Goal: Task Accomplishment & Management: Manage account settings

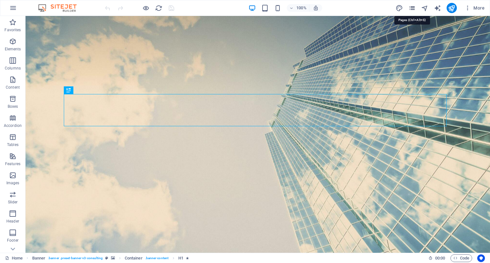
click at [411, 9] on icon "pages" at bounding box center [412, 7] width 7 height 7
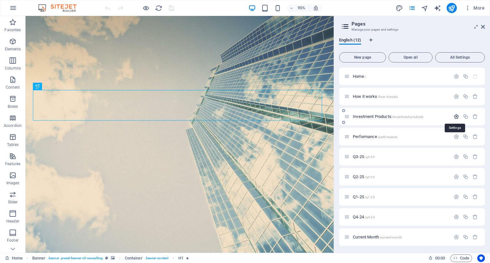
click at [455, 117] on icon "button" at bounding box center [456, 116] width 5 height 5
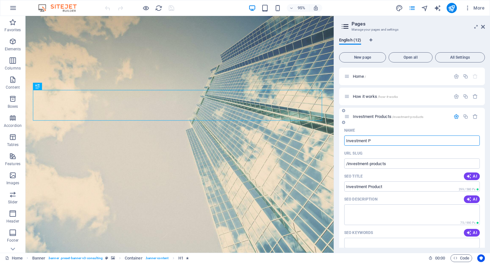
type input "Investment"
type input "/investment-product"
type input "I"
type input "Business"
type input "/business"
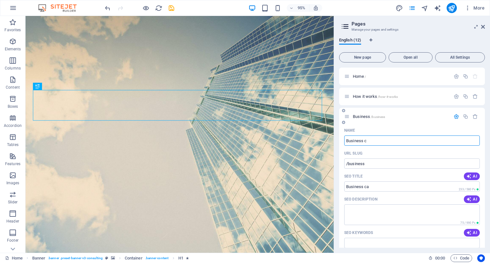
type input "Business"
type input "/business-ca"
type input "Business Cases"
type input "/business-cases"
type input "Business Cases"
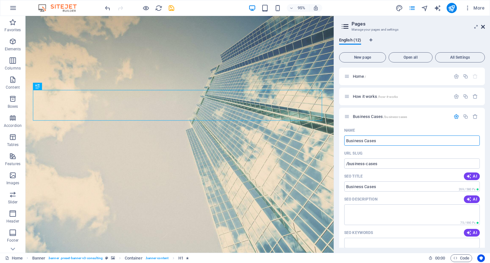
click at [484, 26] on icon at bounding box center [483, 26] width 4 height 5
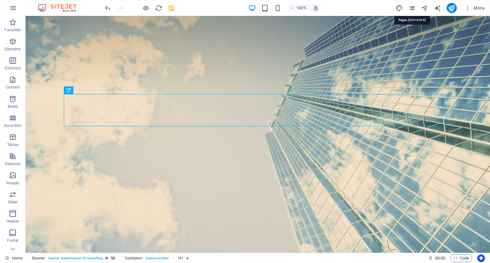
click at [412, 7] on icon "pages" at bounding box center [412, 7] width 7 height 7
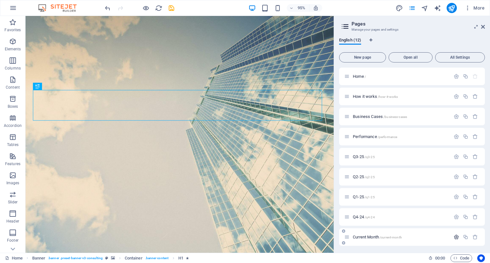
click at [457, 237] on icon "button" at bounding box center [456, 237] width 5 height 5
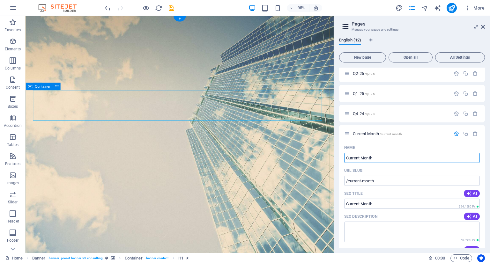
drag, startPoint x: 405, startPoint y: 173, endPoint x: 307, endPoint y: 161, distance: 98.7
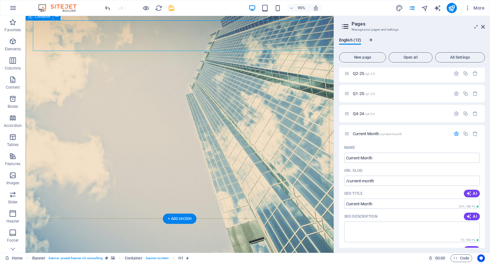
scroll to position [73, 0]
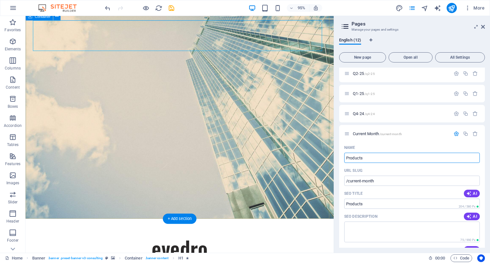
type input "Products"
type input "/products"
type input "Products"
click at [485, 26] on icon at bounding box center [483, 26] width 4 height 5
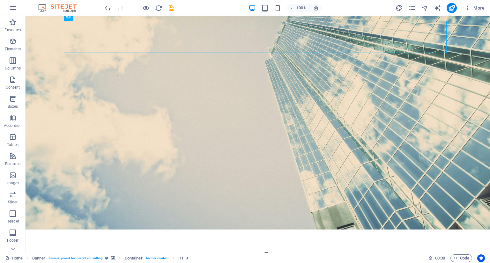
scroll to position [0, 0]
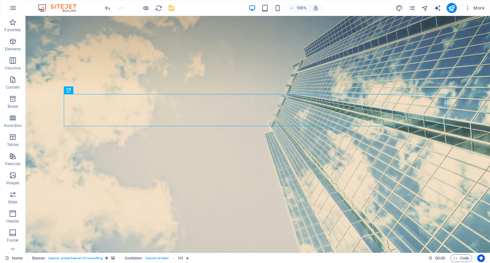
drag, startPoint x: 486, startPoint y: 83, endPoint x: 516, endPoint y: 28, distance: 62.4
click at [171, 7] on icon "save" at bounding box center [171, 7] width 7 height 7
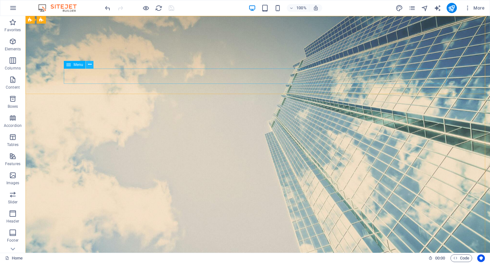
click at [89, 66] on icon at bounding box center [90, 64] width 4 height 7
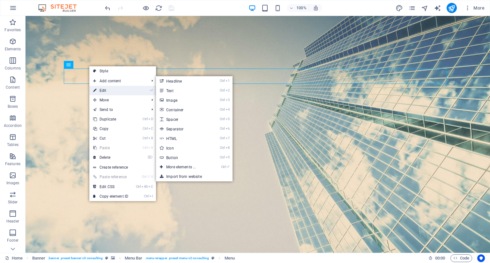
click at [102, 90] on link "⏎ Edit" at bounding box center [110, 91] width 43 height 10
select select
select select "1"
select select
select select "2"
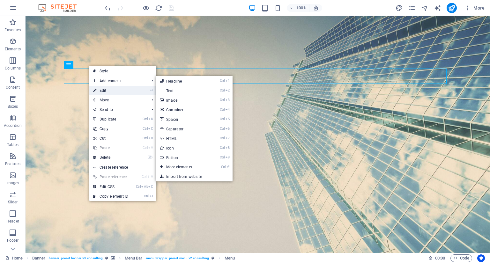
select select
select select "3"
select select
select select "4"
select select
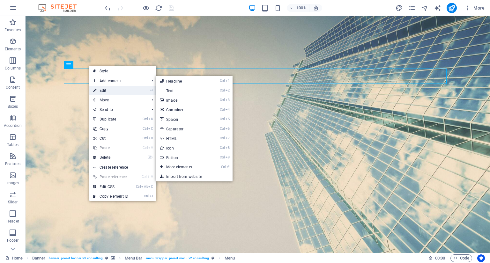
select select "5"
select select
select select "6"
select select
select select "7"
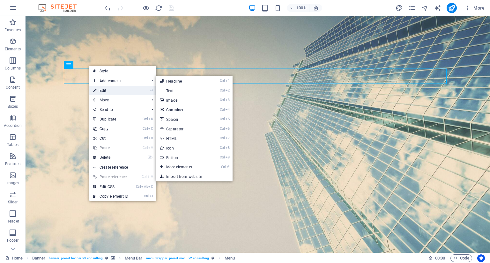
select select
select select "8"
select select
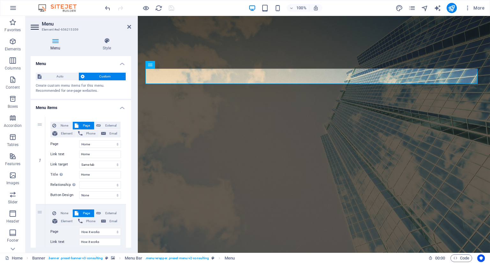
drag, startPoint x: 131, startPoint y: 70, endPoint x: 132, endPoint y: 77, distance: 6.8
click at [132, 77] on div "Menu Style Menu Auto Custom Create custom menu items for this menu. Recommended…" at bounding box center [81, 143] width 111 height 221
drag, startPoint x: 130, startPoint y: 76, endPoint x: 130, endPoint y: 89, distance: 12.5
click at [130, 89] on div "Menu Auto Custom Create custom menu items for this menu. Recommended for one-pa…" at bounding box center [81, 152] width 101 height 192
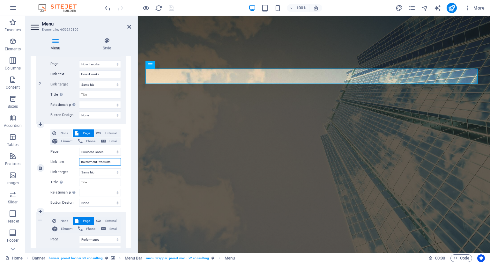
drag, startPoint x: 113, startPoint y: 161, endPoint x: 61, endPoint y: 160, distance: 51.7
click at [61, 160] on div "Link text Investment Products" at bounding box center [85, 162] width 71 height 8
type input "Business Cases"
select select
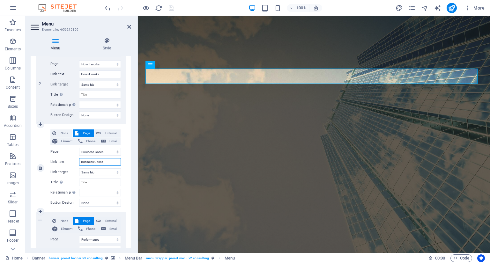
select select
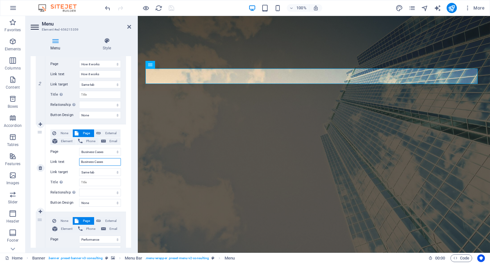
select select
type input "Business Cases"
drag, startPoint x: 132, startPoint y: 124, endPoint x: 131, endPoint y: 153, distance: 28.4
click at [131, 153] on div "Menu Style Menu Auto Custom Create custom menu items for this menu. Recommended…" at bounding box center [81, 143] width 111 height 221
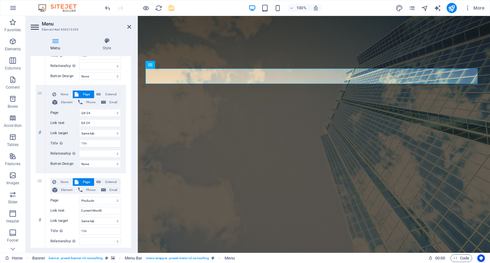
scroll to position [676, 0]
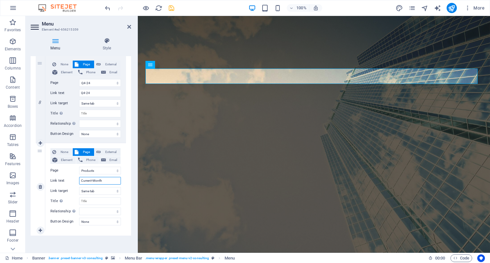
drag, startPoint x: 105, startPoint y: 180, endPoint x: 40, endPoint y: 174, distance: 65.4
click at [40, 174] on div "9 None Page External Element Phone Email Page Home How it works Business Cases …" at bounding box center [81, 186] width 90 height 87
type input "Products"
select select
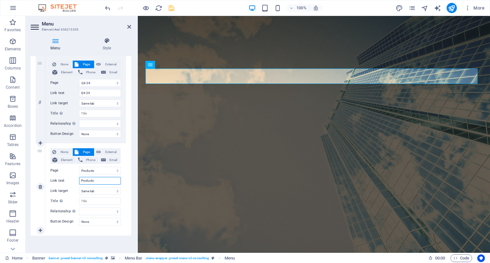
select select
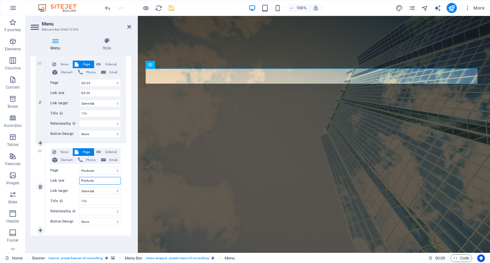
select select
type input "Products"
click at [170, 8] on icon "save" at bounding box center [171, 7] width 7 height 7
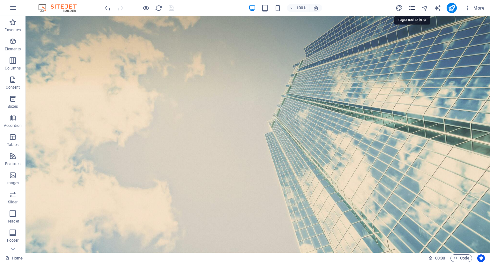
click at [412, 9] on icon "pages" at bounding box center [412, 7] width 7 height 7
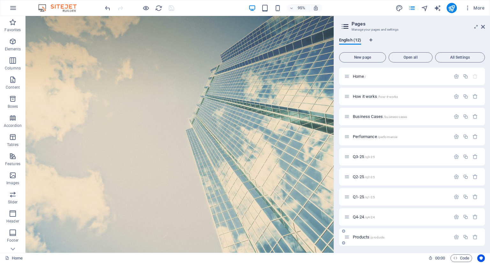
click at [379, 237] on span "/products" at bounding box center [377, 238] width 14 height 4
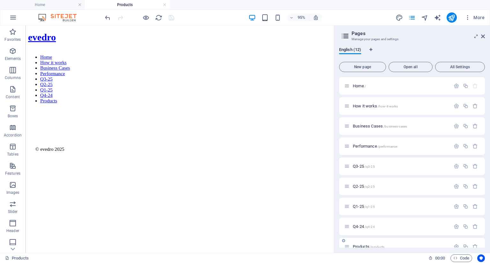
scroll to position [0, 0]
click at [12, 56] on span "Elements" at bounding box center [13, 54] width 26 height 15
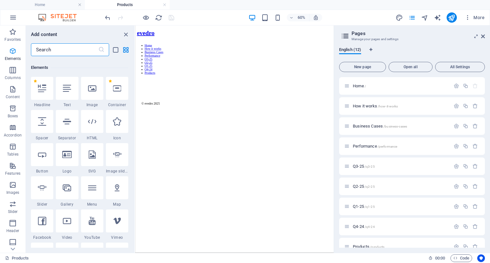
scroll to position [68, 0]
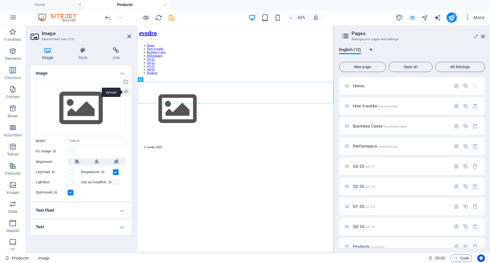
click at [127, 91] on div "Upload" at bounding box center [126, 93] width 10 height 10
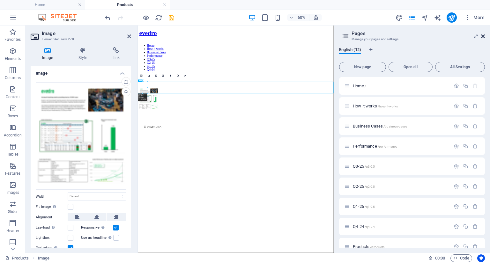
click at [485, 37] on icon at bounding box center [483, 36] width 4 height 5
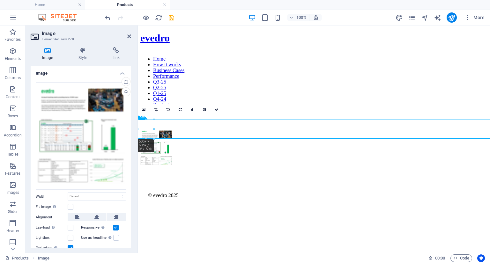
click at [209, 216] on html "evedro Home How it works Business Cases Performance Q3-25 Q2-25 Q1-25 Q4-24 Pro…" at bounding box center [314, 121] width 352 height 190
click at [162, 116] on div "16:10 16:9 4:3 1:1 1:2 0" at bounding box center [180, 110] width 85 height 12
click at [149, 116] on div "16:10 16:9 4:3 1:1 1:2 0" at bounding box center [180, 110] width 85 height 12
click at [146, 130] on figure at bounding box center [313, 149] width 347 height 40
click at [131, 39] on icon at bounding box center [129, 36] width 4 height 5
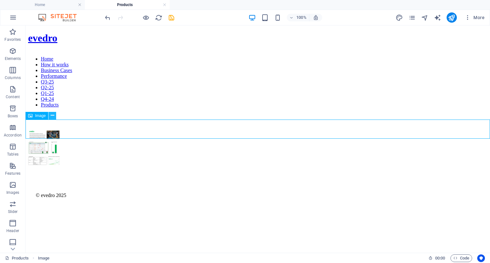
click at [53, 115] on icon at bounding box center [53, 115] width 4 height 7
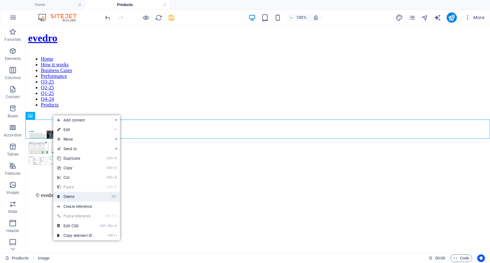
click at [67, 196] on link "⌦ Delete" at bounding box center [74, 197] width 43 height 10
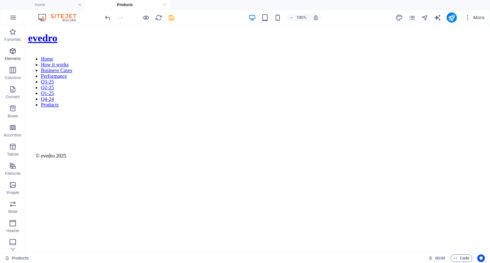
click at [11, 54] on icon "button" at bounding box center [13, 51] width 8 height 8
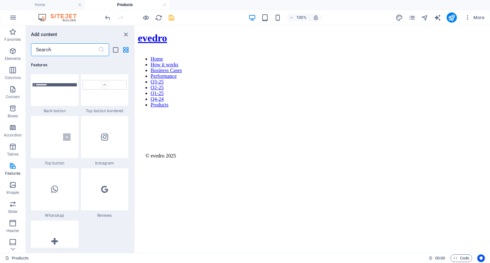
scroll to position [2854, 0]
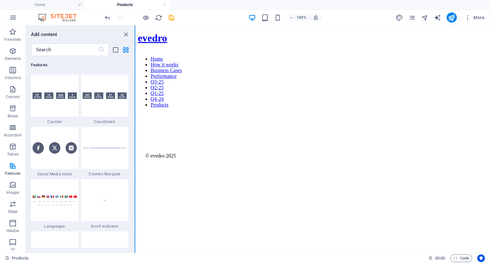
click at [135, 207] on button at bounding box center [135, 140] width 1 height 228
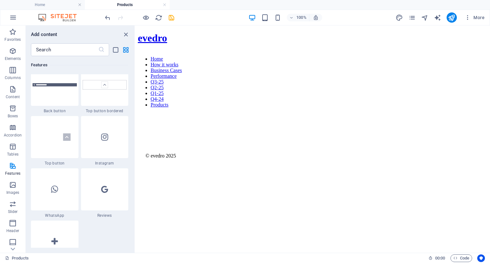
scroll to position [3190, 0]
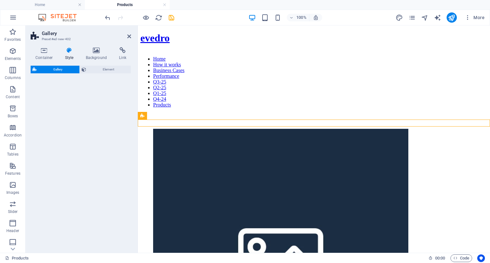
select select "rem"
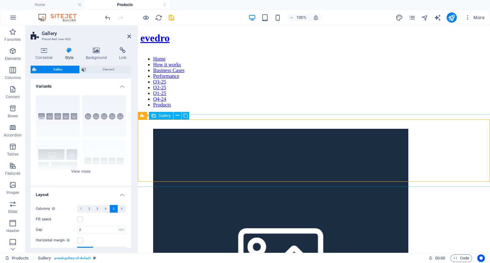
click at [167, 144] on li at bounding box center [280, 257] width 255 height 257
click at [170, 144] on li at bounding box center [280, 257] width 255 height 257
select select "4"
select select "px"
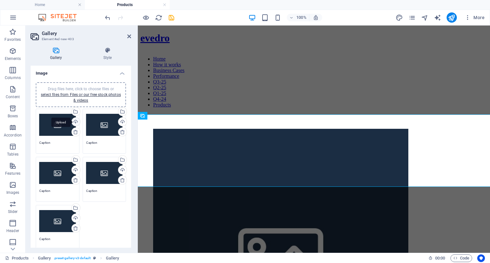
click at [76, 124] on div "Upload" at bounding box center [76, 123] width 10 height 10
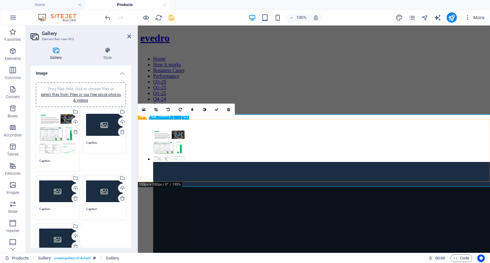
click at [180, 129] on li at bounding box center [280, 145] width 255 height 33
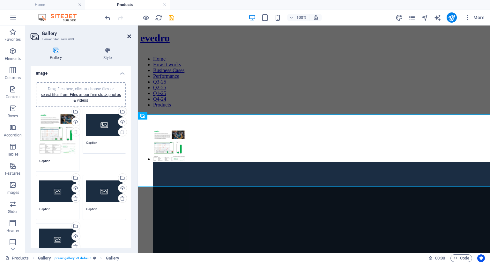
click at [130, 37] on icon at bounding box center [129, 36] width 4 height 5
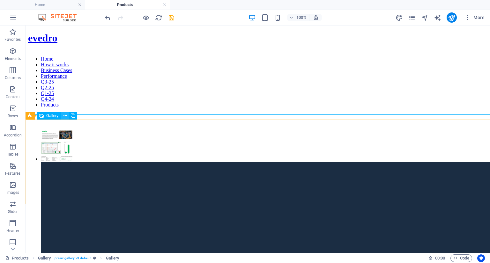
click at [64, 117] on icon at bounding box center [66, 115] width 4 height 7
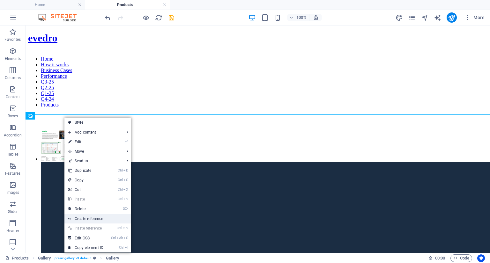
click at [81, 221] on link "Create reference" at bounding box center [97, 219] width 67 height 10
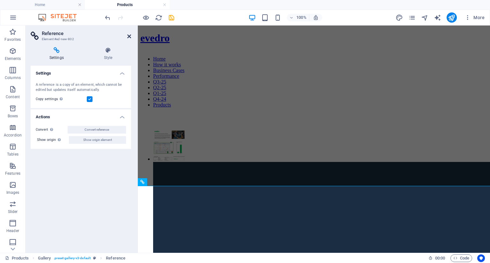
click at [130, 36] on icon at bounding box center [129, 36] width 4 height 5
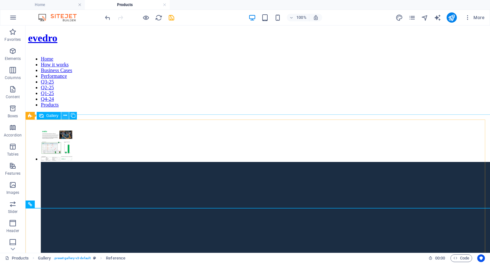
click at [65, 115] on icon at bounding box center [66, 115] width 4 height 7
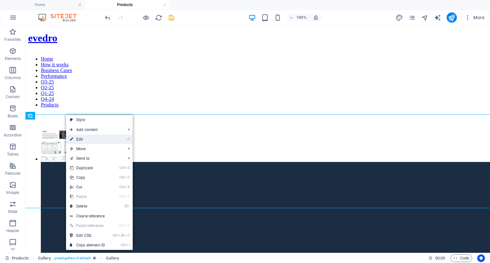
click at [76, 138] on link "⏎ Edit" at bounding box center [87, 140] width 43 height 10
select select "4"
select select "px"
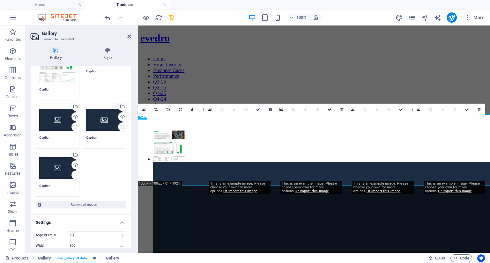
scroll to position [130, 0]
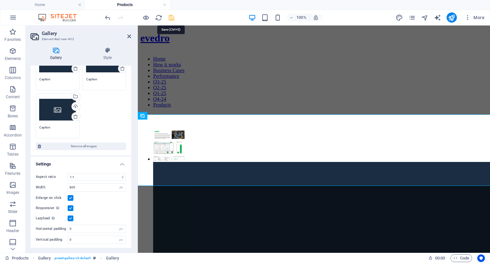
click at [172, 18] on icon "save" at bounding box center [171, 17] width 7 height 7
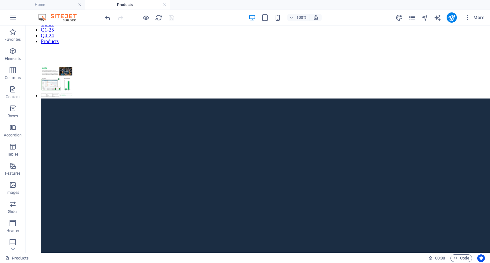
scroll to position [0, 0]
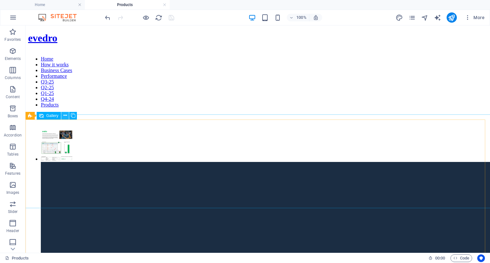
click at [64, 117] on icon at bounding box center [66, 115] width 4 height 7
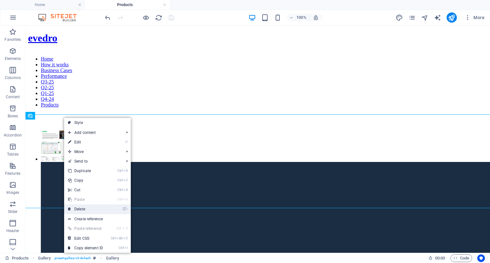
click at [78, 210] on link "⌦ Delete" at bounding box center [85, 210] width 43 height 10
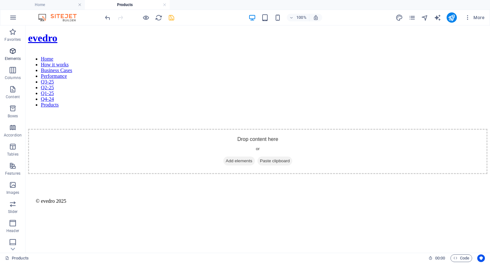
click at [12, 50] on icon "button" at bounding box center [13, 51] width 8 height 8
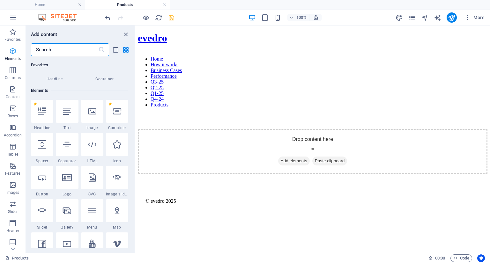
scroll to position [68, 0]
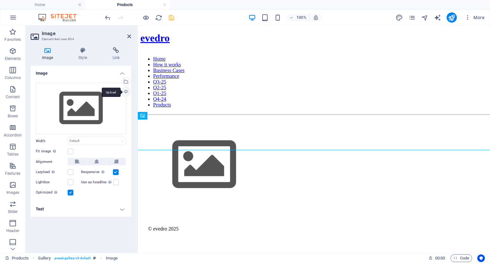
click at [127, 95] on div "Upload" at bounding box center [126, 93] width 10 height 10
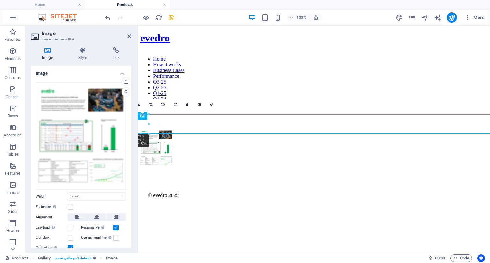
drag, startPoint x: 130, startPoint y: 138, endPoint x: 131, endPoint y: 172, distance: 34.5
click at [131, 172] on div "Image Drag files here, click to choose files or select files from Files or our …" at bounding box center [81, 157] width 101 height 182
drag, startPoint x: 130, startPoint y: 172, endPoint x: 130, endPoint y: 208, distance: 36.1
click at [130, 208] on div "Image Drag files here, click to choose files or select files from Files or our …" at bounding box center [81, 157] width 101 height 182
click at [102, 245] on div "Optimized Images are compressed to improve page speed." at bounding box center [81, 249] width 90 height 8
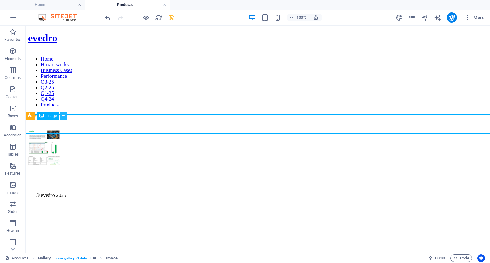
click at [64, 117] on icon at bounding box center [64, 115] width 4 height 7
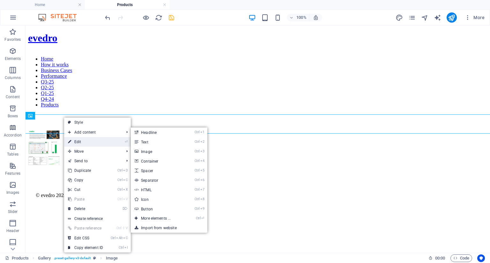
click at [74, 141] on link "⏎ Edit" at bounding box center [85, 142] width 43 height 10
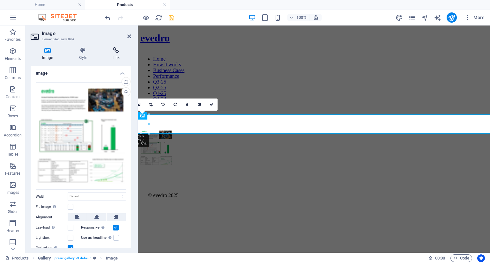
click at [117, 53] on icon at bounding box center [116, 50] width 30 height 6
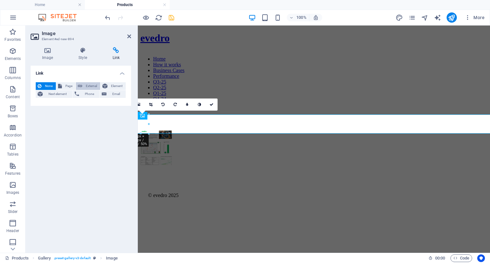
click at [86, 86] on span "External" at bounding box center [91, 86] width 14 height 8
select select "blank"
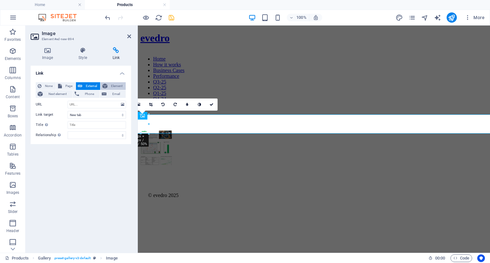
click at [107, 88] on icon at bounding box center [104, 86] width 5 height 8
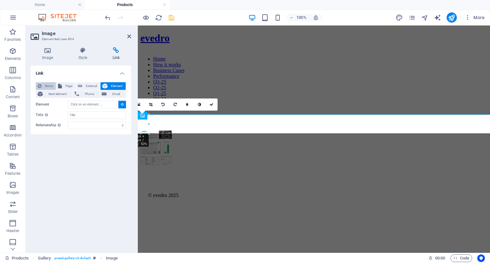
click at [46, 86] on span "None" at bounding box center [48, 86] width 11 height 8
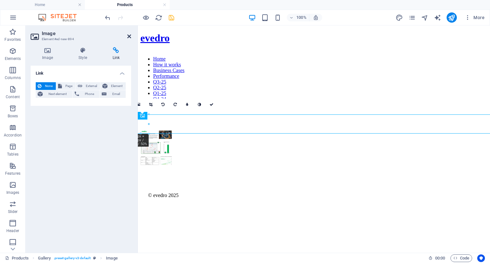
click at [130, 34] on icon at bounding box center [129, 36] width 4 height 5
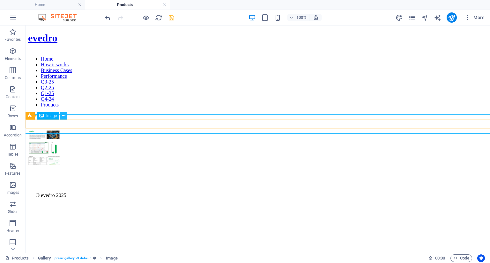
click at [65, 116] on icon at bounding box center [64, 115] width 4 height 7
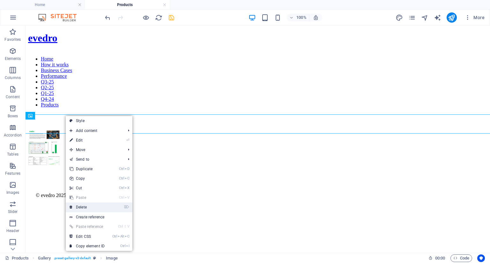
click at [78, 208] on link "⌦ Delete" at bounding box center [87, 208] width 43 height 10
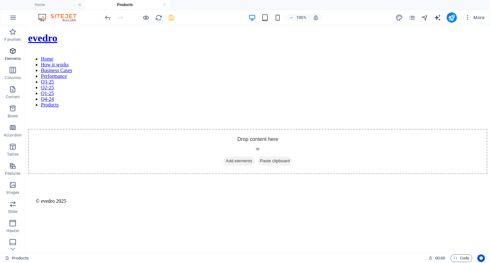
click at [10, 56] on p "Elements" at bounding box center [13, 58] width 16 height 5
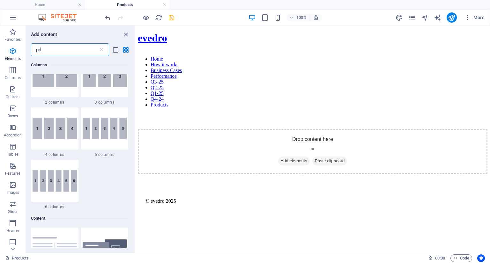
scroll to position [0, 0]
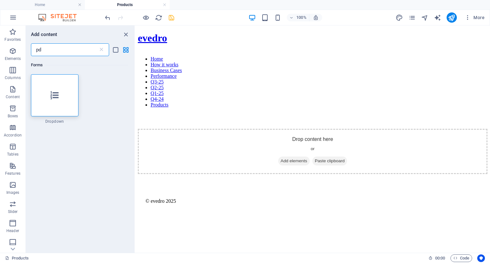
type input "p"
type input "doc"
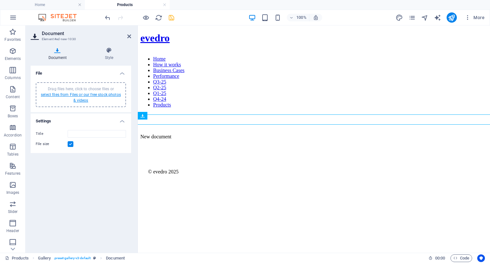
click at [97, 94] on link "select files from Files or our free stock photos & videos" at bounding box center [81, 98] width 80 height 10
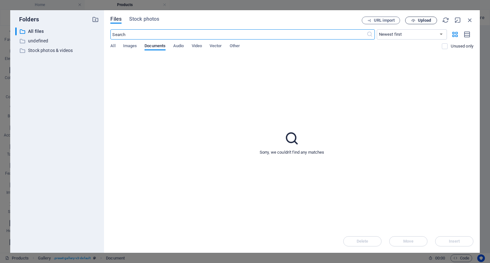
click at [415, 20] on icon "button" at bounding box center [413, 21] width 4 height 4
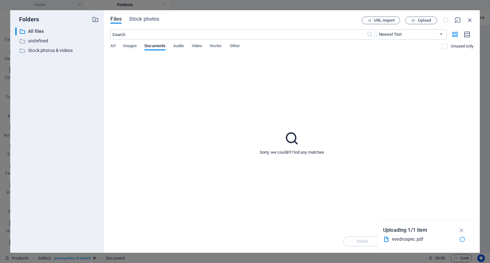
type input "evedrospec-Vgz1bdSxbhi66q23poyh5g.pdf"
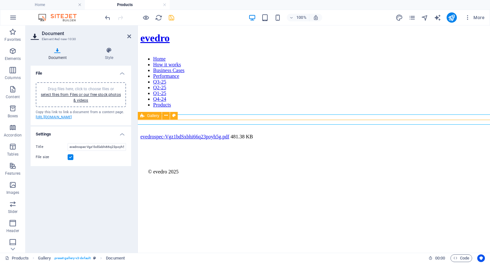
click at [72, 119] on link "[URL][DOMAIN_NAME]" at bounding box center [54, 117] width 36 height 4
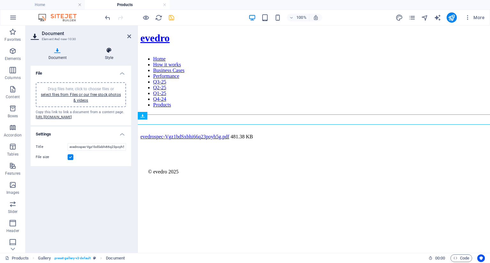
click at [108, 52] on icon at bounding box center [109, 50] width 44 height 6
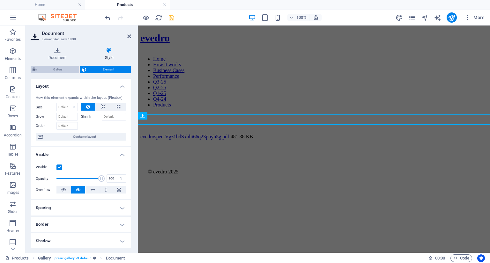
click at [55, 68] on span "Gallery" at bounding box center [58, 70] width 39 height 8
select select "rem"
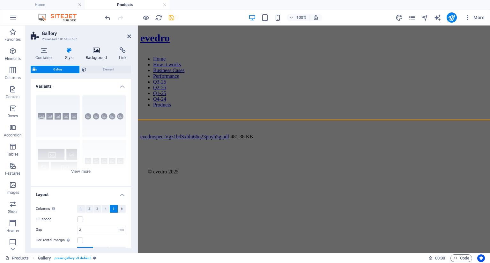
click at [93, 48] on icon at bounding box center [96, 50] width 31 height 6
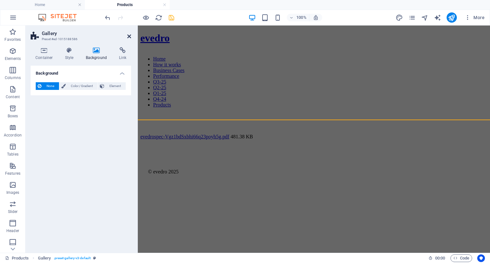
click at [127, 37] on icon at bounding box center [129, 36] width 4 height 5
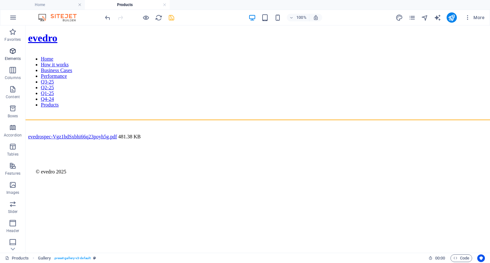
click at [13, 55] on span "Elements" at bounding box center [13, 54] width 26 height 15
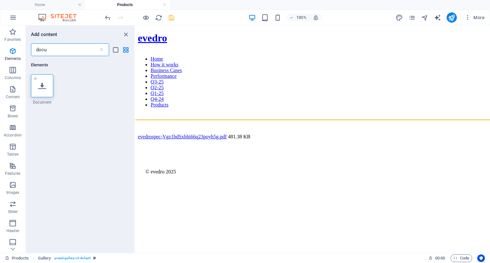
type input "docu"
click at [38, 87] on icon at bounding box center [42, 86] width 8 height 8
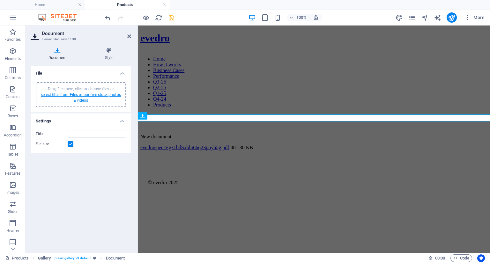
click at [76, 96] on link "select files from Files or our free stock photos & videos" at bounding box center [81, 98] width 80 height 10
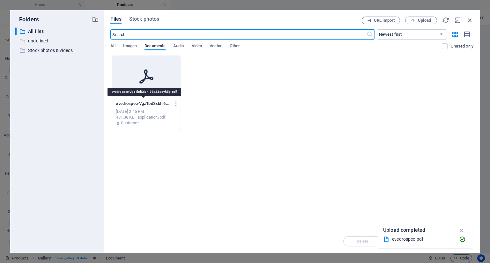
click at [161, 101] on p "evedrospec-Vgz1bdSxbhi66q23poyh5g.pdf" at bounding box center [143, 104] width 55 height 6
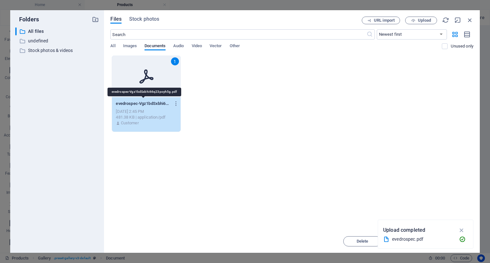
click at [161, 101] on p "evedrospec-Vgz1bdSxbhi66q23poyh5g.pdf" at bounding box center [143, 104] width 55 height 6
type input "evedrospec-Vgz1bdSxbhi66q23poyh5g.pdf"
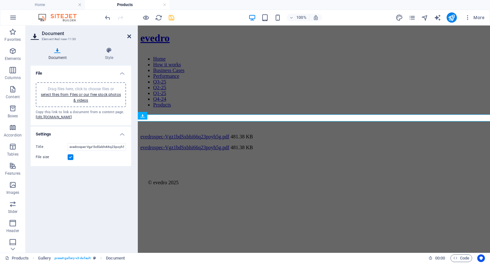
click at [129, 34] on icon at bounding box center [129, 36] width 4 height 5
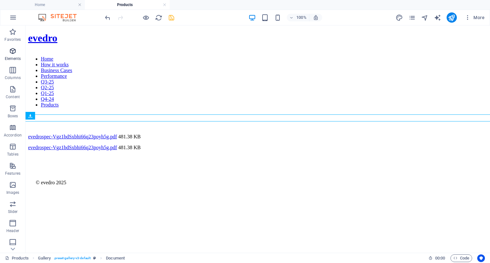
click at [11, 56] on span "Elements" at bounding box center [13, 54] width 26 height 15
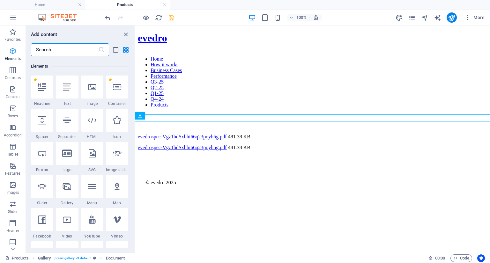
scroll to position [68, 0]
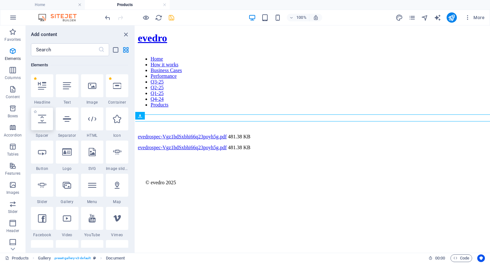
click at [49, 121] on div at bounding box center [42, 119] width 22 height 23
select select "px"
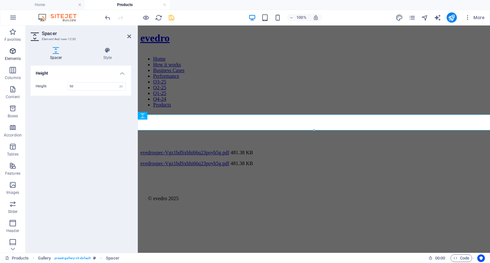
click at [13, 51] on icon "button" at bounding box center [13, 51] width 8 height 8
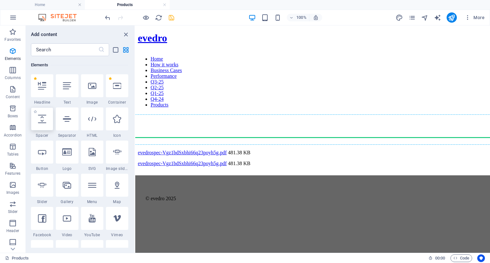
select select "px"
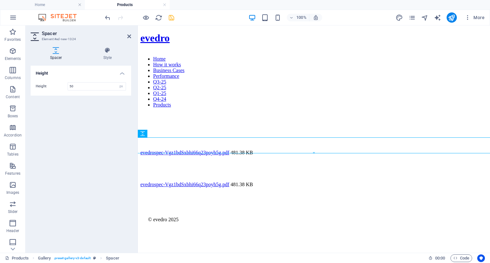
click at [170, 206] on html "evedro Home How it works Business Cases Performance Q3-25 Q2-25 Q1-25 Q4-24 Pro…" at bounding box center [314, 133] width 352 height 215
click at [171, 127] on icon at bounding box center [172, 126] width 4 height 7
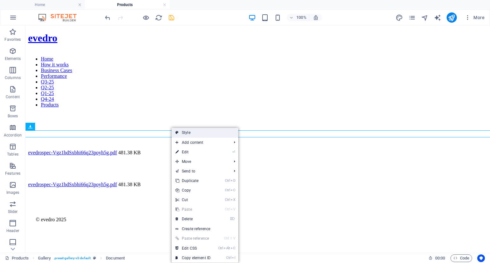
click at [183, 134] on link "Style" at bounding box center [205, 133] width 67 height 10
select select "rem"
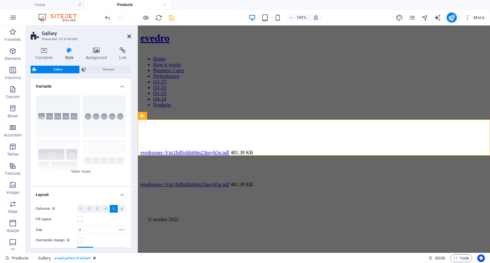
click at [129, 38] on icon at bounding box center [129, 36] width 4 height 5
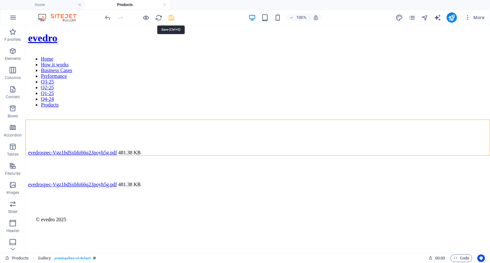
click at [171, 17] on icon "save" at bounding box center [171, 17] width 7 height 7
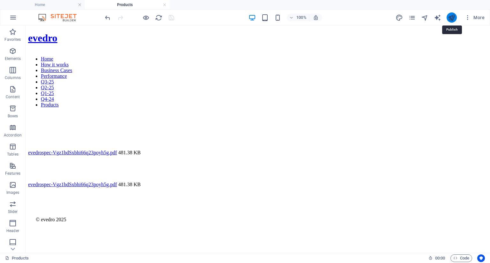
click at [454, 18] on icon "publish" at bounding box center [451, 17] width 7 height 7
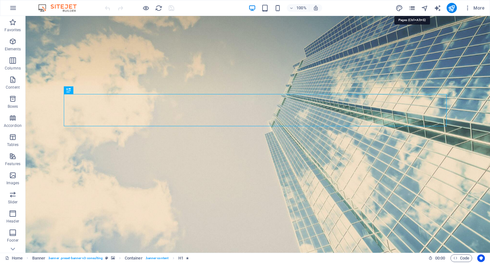
click at [414, 6] on icon "pages" at bounding box center [412, 7] width 7 height 7
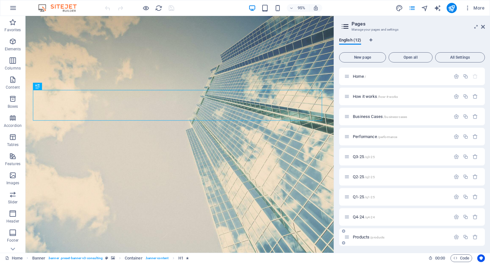
click at [360, 238] on span "Products /products" at bounding box center [369, 237] width 32 height 5
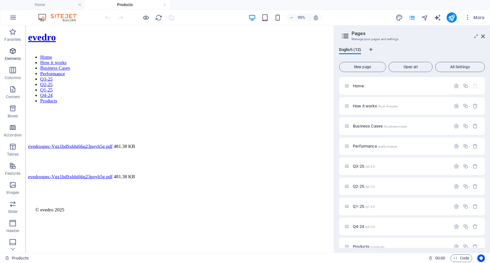
click at [11, 53] on icon "button" at bounding box center [13, 51] width 8 height 8
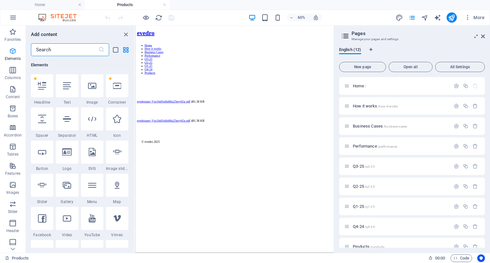
scroll to position [68, 0]
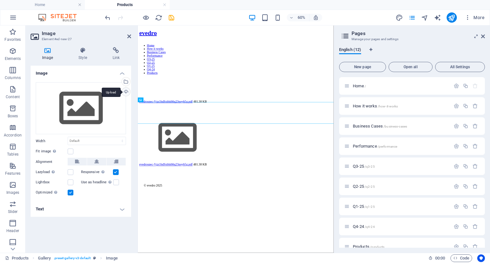
click at [128, 93] on div "Upload" at bounding box center [126, 93] width 10 height 10
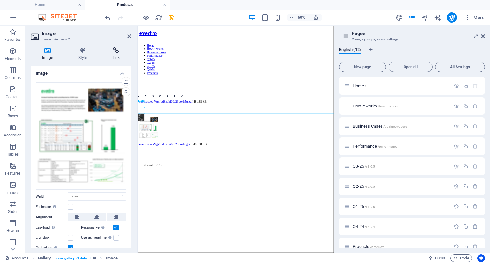
click at [118, 53] on icon at bounding box center [116, 50] width 30 height 6
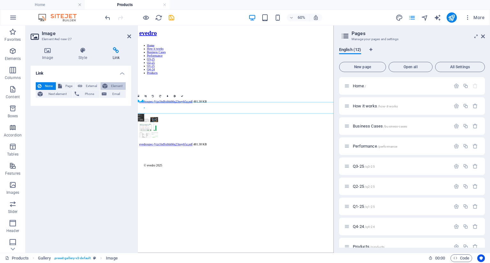
click at [117, 84] on span "Element" at bounding box center [116, 86] width 14 height 8
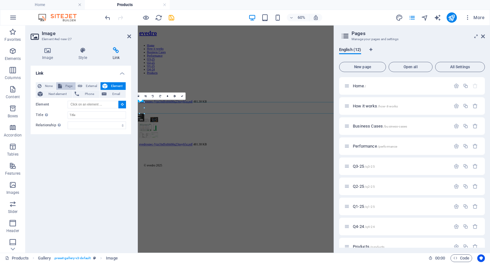
click at [64, 85] on span "Page" at bounding box center [69, 86] width 10 height 8
select select
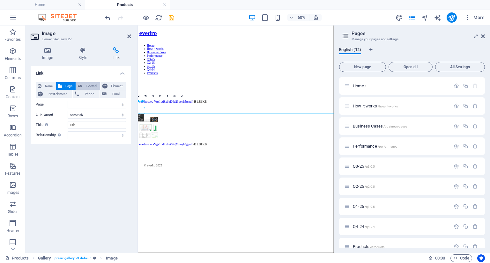
click at [90, 84] on span "External" at bounding box center [91, 86] width 14 height 8
select select "blank"
click at [123, 73] on h4 "Link" at bounding box center [81, 71] width 101 height 11
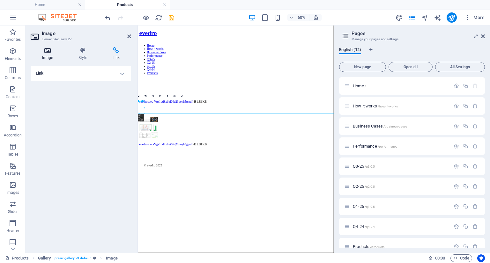
click at [49, 52] on icon at bounding box center [48, 50] width 34 height 6
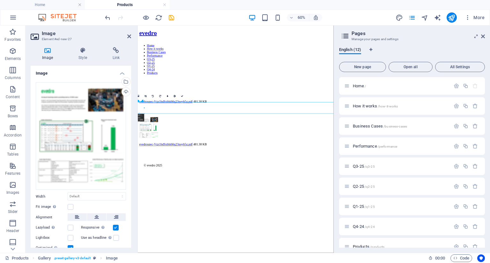
scroll to position [23, 0]
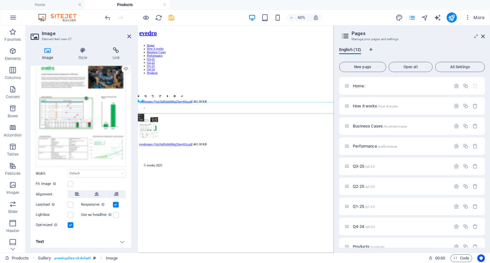
click at [120, 240] on h4 "Text" at bounding box center [81, 241] width 101 height 15
click at [120, 240] on h4 "Text" at bounding box center [81, 239] width 101 height 11
drag, startPoint x: 130, startPoint y: 201, endPoint x: 132, endPoint y: 168, distance: 32.6
click at [132, 168] on div "Image Style Link Image Drag files here, click to choose files or select files f…" at bounding box center [81, 147] width 111 height 211
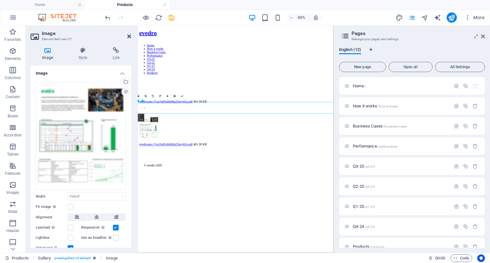
click at [130, 35] on icon at bounding box center [129, 36] width 4 height 5
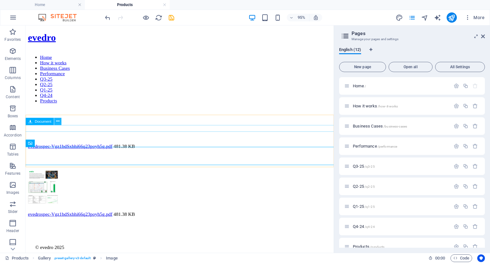
click at [57, 122] on icon at bounding box center [57, 121] width 3 height 6
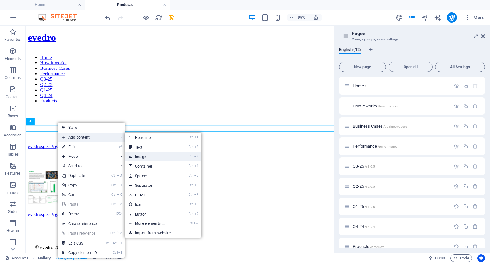
click at [137, 157] on link "Ctrl 3 Image" at bounding box center [151, 157] width 53 height 10
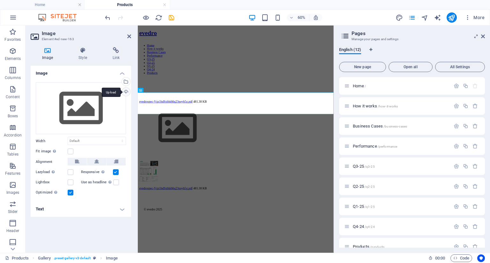
click at [126, 91] on div "Upload" at bounding box center [126, 93] width 10 height 10
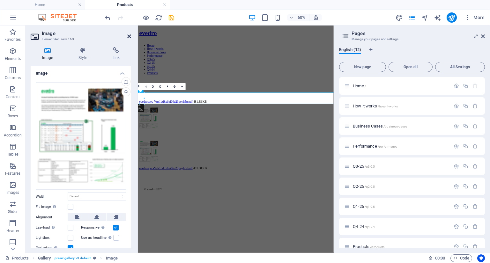
click at [129, 37] on icon at bounding box center [129, 36] width 4 height 5
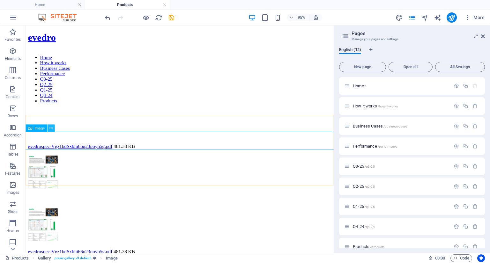
click at [51, 129] on icon at bounding box center [50, 128] width 3 height 6
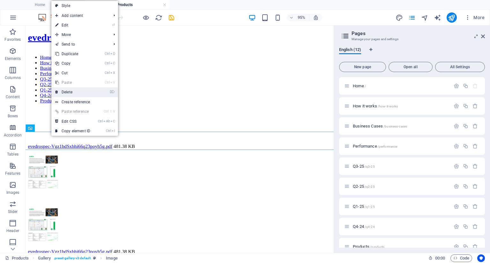
click at [64, 91] on link "⌦ Delete" at bounding box center [72, 92] width 43 height 10
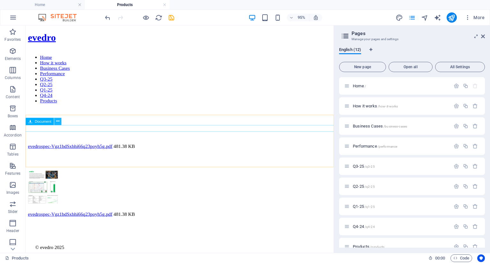
click at [58, 122] on icon at bounding box center [57, 121] width 3 height 6
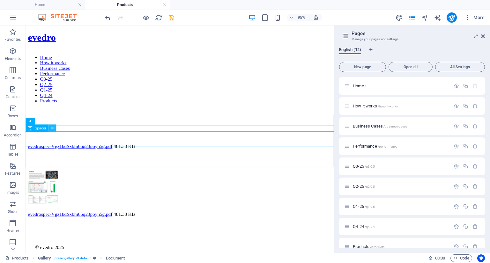
click at [55, 128] on button at bounding box center [52, 128] width 7 height 7
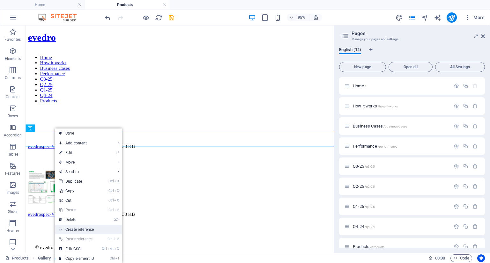
click at [74, 231] on link "Create reference" at bounding box center [88, 230] width 67 height 10
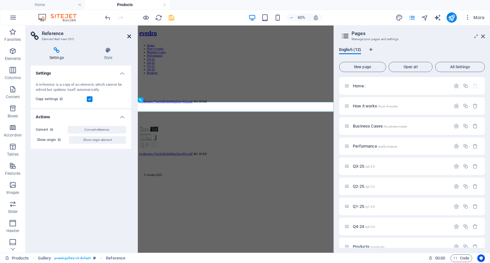
click at [130, 36] on icon at bounding box center [129, 36] width 4 height 5
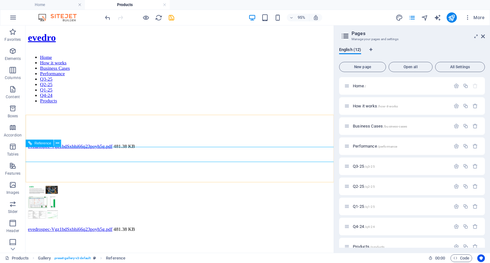
click at [57, 146] on icon at bounding box center [57, 143] width 3 height 6
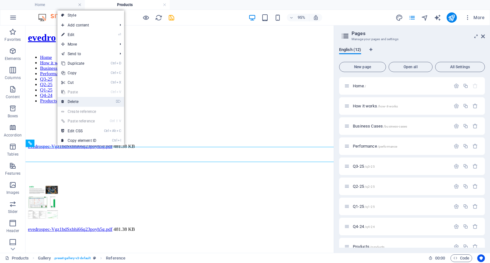
click at [77, 102] on link "⌦ Delete" at bounding box center [78, 102] width 43 height 10
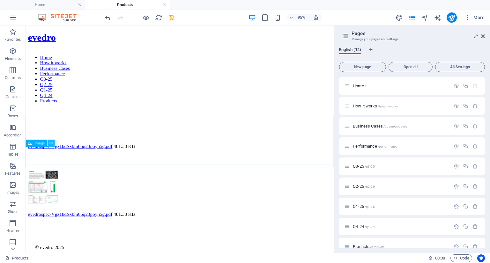
click at [52, 142] on icon at bounding box center [50, 143] width 3 height 6
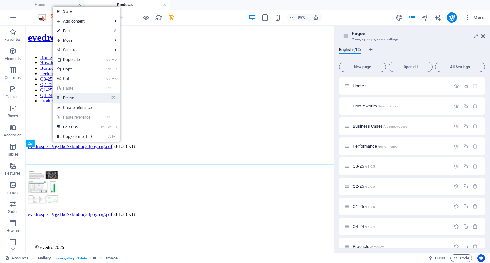
click at [79, 97] on link "⌦ Delete" at bounding box center [74, 98] width 43 height 10
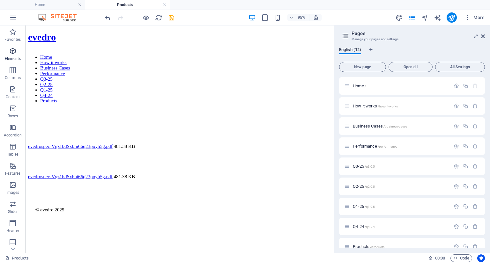
click at [10, 53] on icon "button" at bounding box center [13, 51] width 8 height 8
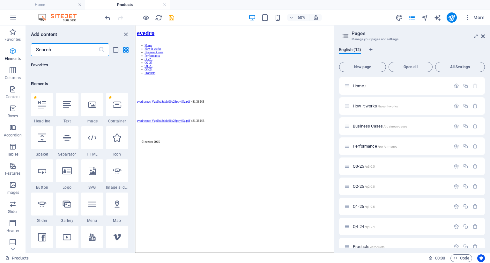
scroll to position [68, 0]
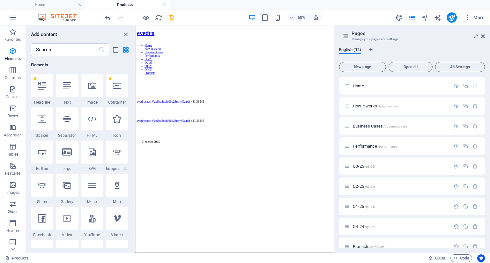
drag, startPoint x: 132, startPoint y: 61, endPoint x: 134, endPoint y: 70, distance: 8.8
click at [134, 70] on div "Favorites 1 Star Headline 1 Star Container Elements 1 Star Headline 1 Star Text…" at bounding box center [80, 152] width 109 height 192
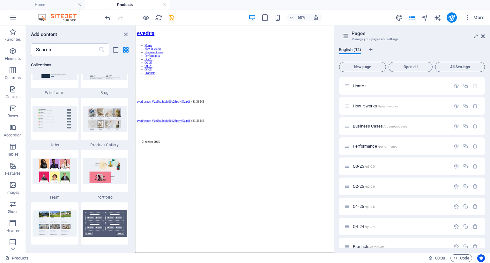
scroll to position [5896, 0]
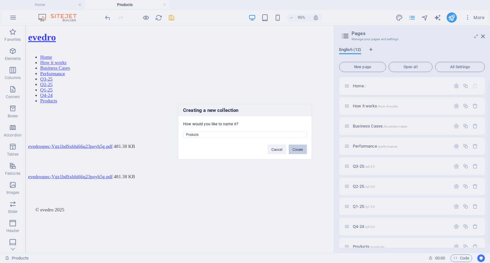
click at [296, 148] on button "Create" at bounding box center [298, 150] width 18 height 10
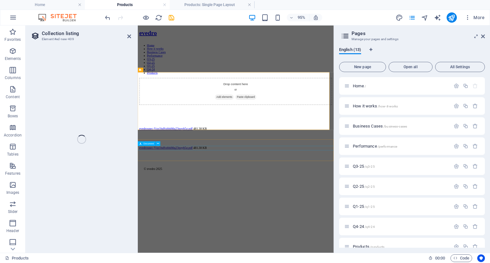
select select "68e26c3c8889ce10d9078504"
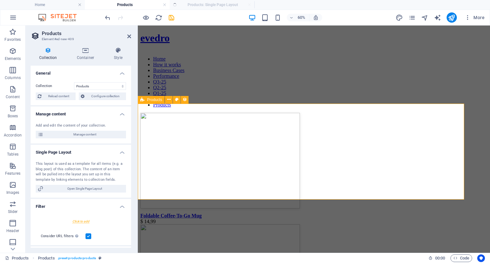
select select "createdAt_DESC"
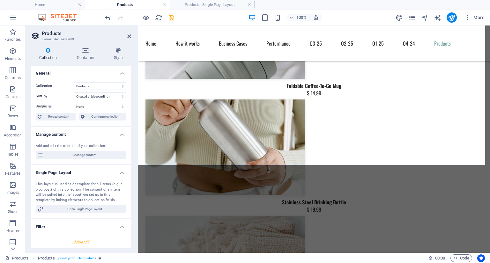
scroll to position [207, 0]
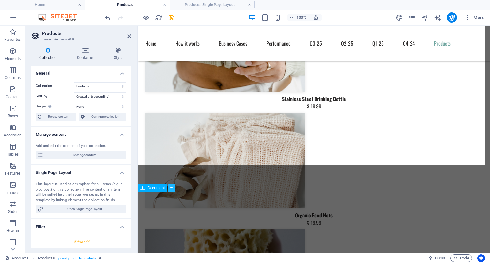
click at [171, 189] on icon at bounding box center [172, 188] width 4 height 7
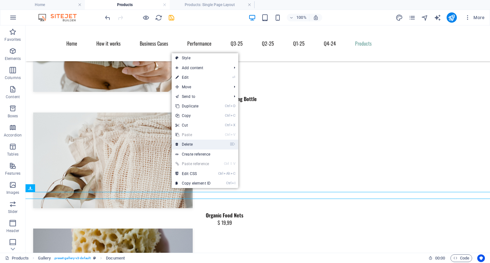
click at [188, 143] on link "⌦ Delete" at bounding box center [193, 145] width 43 height 10
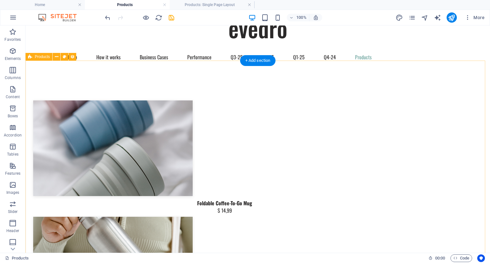
scroll to position [43, 0]
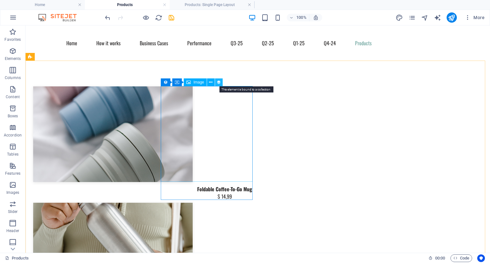
click at [218, 82] on icon at bounding box center [219, 82] width 4 height 7
select select "px"
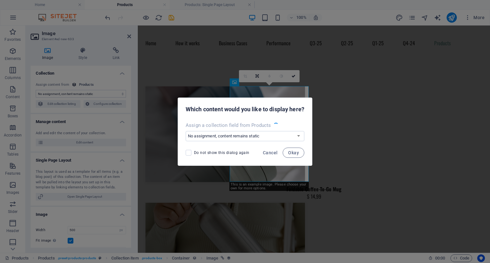
select select "image"
click at [276, 153] on span "Cancel" at bounding box center [270, 152] width 15 height 5
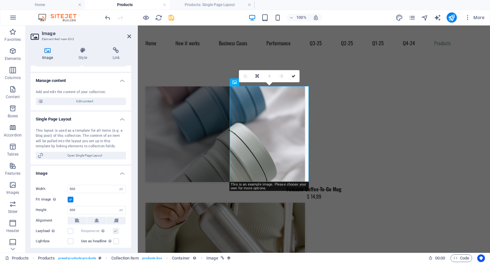
scroll to position [0, 0]
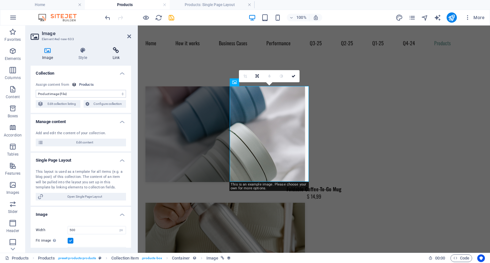
click at [115, 51] on icon at bounding box center [116, 50] width 30 height 6
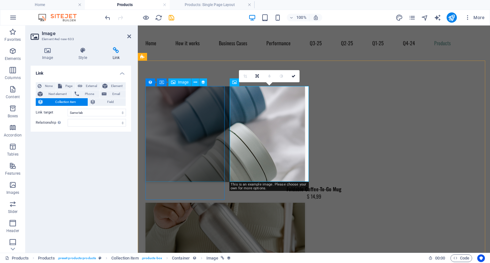
click at [188, 152] on div at bounding box center [314, 135] width 337 height 96
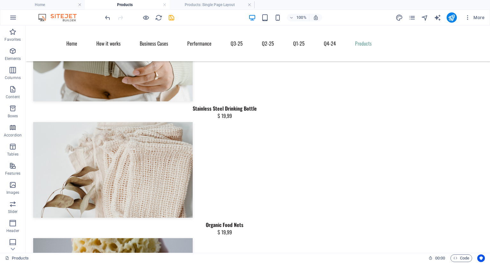
scroll to position [200, 0]
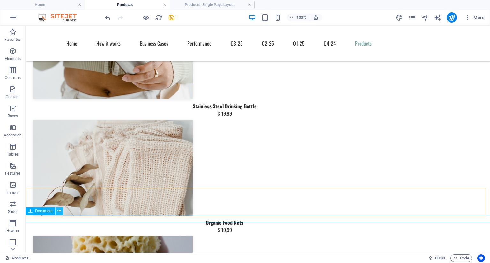
click at [59, 213] on icon at bounding box center [59, 211] width 4 height 7
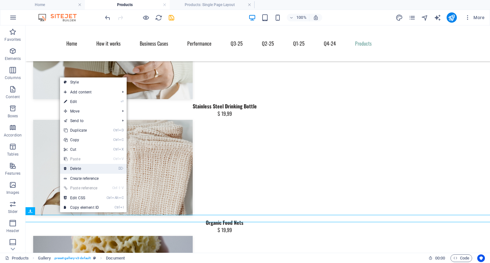
click at [78, 170] on link "⌦ Delete" at bounding box center [81, 169] width 43 height 10
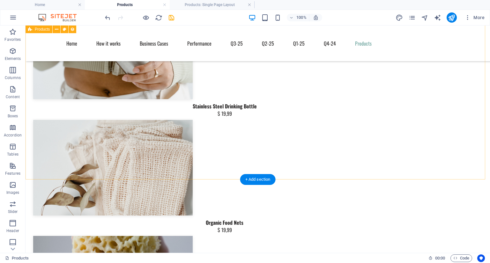
scroll to position [193, 0]
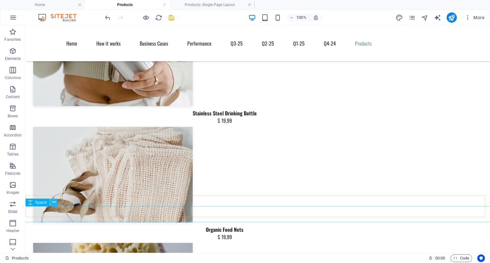
click at [54, 202] on icon at bounding box center [54, 202] width 4 height 7
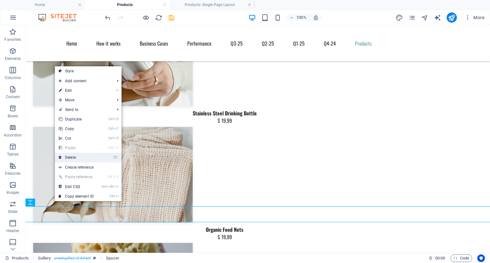
click at [68, 160] on link "⌦ Delete" at bounding box center [76, 158] width 43 height 10
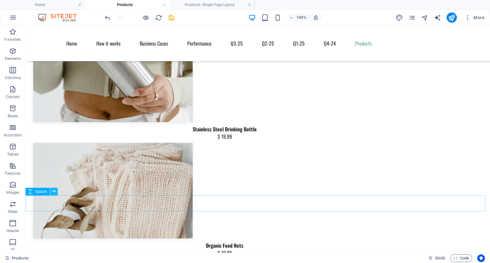
click at [55, 194] on icon at bounding box center [54, 191] width 4 height 7
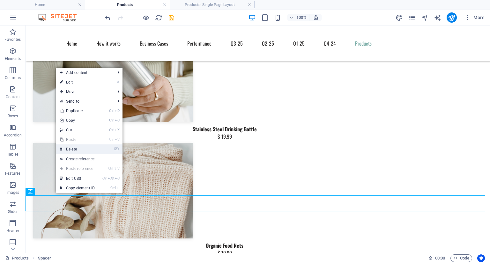
click at [72, 150] on link "⌦ Delete" at bounding box center [77, 150] width 43 height 10
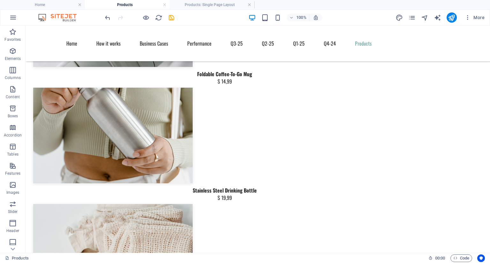
scroll to position [66, 0]
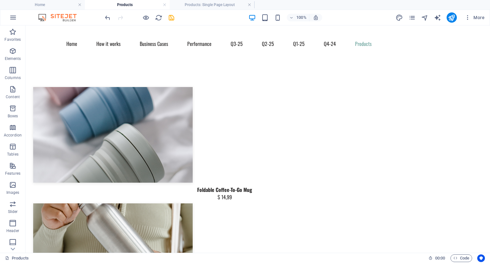
click at [122, 111] on div at bounding box center [224, 135] width 383 height 96
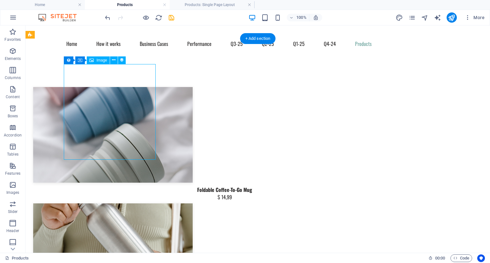
scroll to position [65, 0]
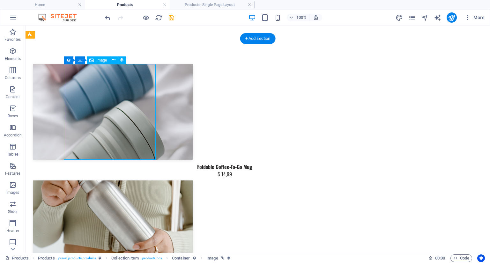
click at [122, 111] on div at bounding box center [224, 112] width 383 height 96
click at [113, 59] on icon at bounding box center [114, 60] width 4 height 7
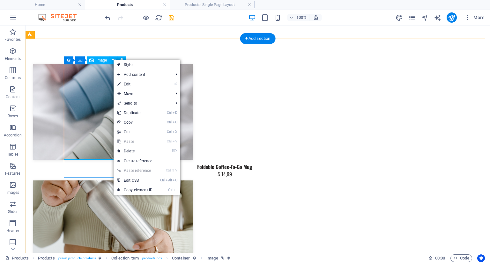
click at [104, 72] on div at bounding box center [224, 112] width 383 height 96
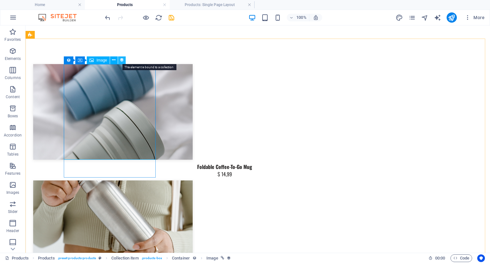
click at [121, 60] on icon at bounding box center [122, 60] width 4 height 7
select select "image"
select select "px"
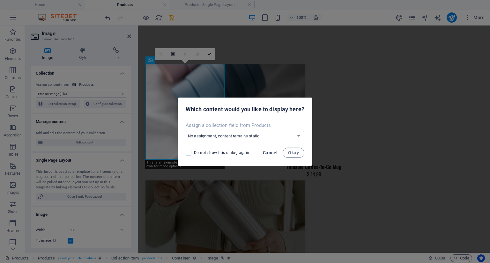
click at [274, 152] on span "Cancel" at bounding box center [270, 152] width 15 height 5
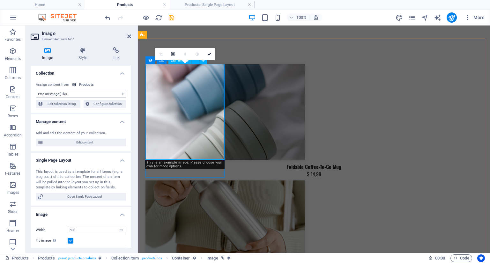
click at [163, 75] on div at bounding box center [314, 112] width 337 height 96
click at [198, 60] on div "0" at bounding box center [185, 54] width 61 height 12
click at [254, 181] on div at bounding box center [314, 229] width 337 height 96
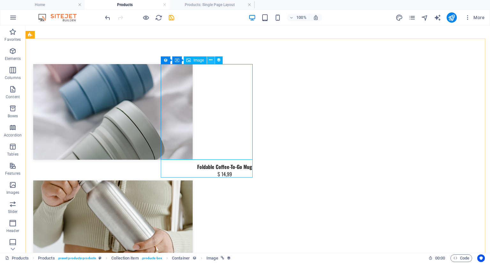
click at [211, 60] on icon at bounding box center [211, 60] width 4 height 7
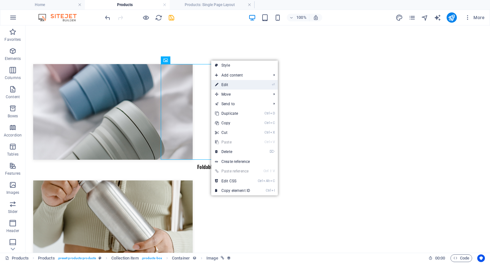
click at [223, 83] on link "⏎ Edit" at bounding box center [232, 85] width 43 height 10
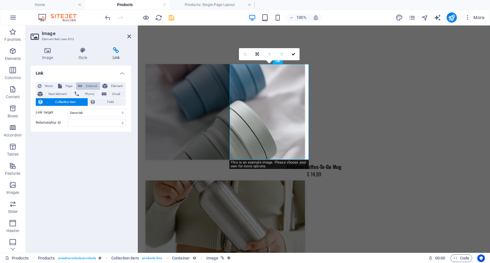
click at [85, 85] on span "External" at bounding box center [91, 86] width 14 height 8
select select "blank"
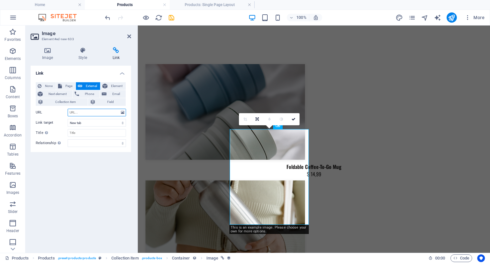
scroll to position [0, 0]
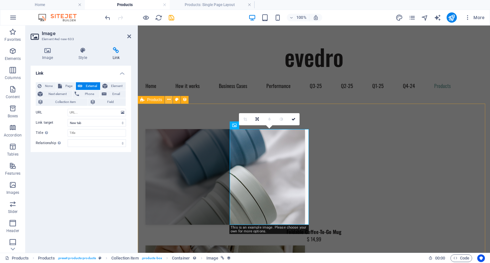
click at [168, 100] on icon at bounding box center [169, 99] width 4 height 7
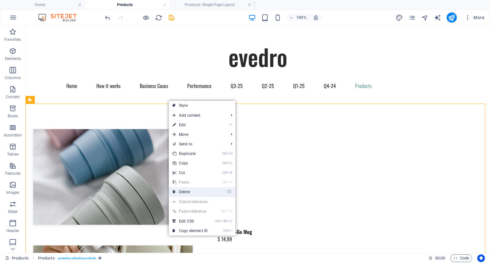
click at [181, 193] on link "⌦ Delete" at bounding box center [190, 192] width 43 height 10
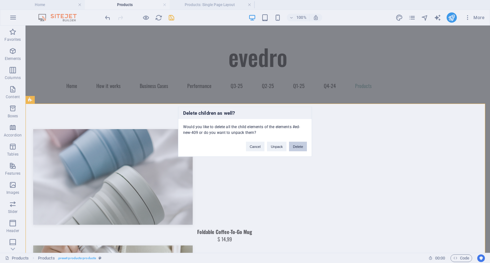
click at [302, 144] on button "Delete" at bounding box center [298, 147] width 18 height 10
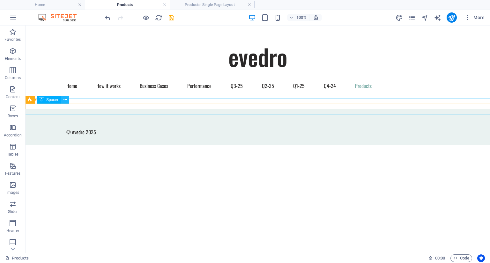
click at [64, 102] on icon at bounding box center [66, 99] width 4 height 7
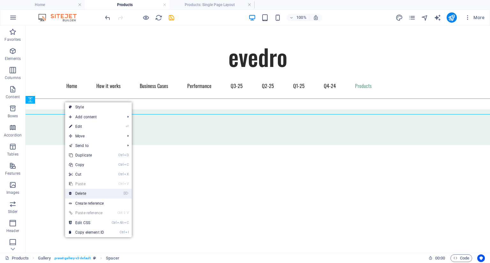
click at [80, 190] on link "⌦ Delete" at bounding box center [86, 194] width 43 height 10
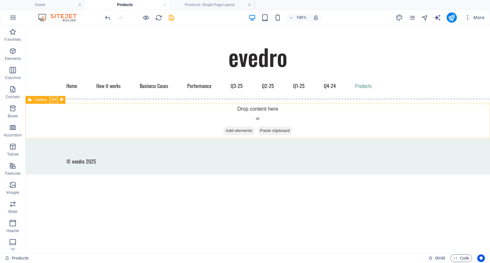
click at [54, 101] on icon at bounding box center [54, 99] width 4 height 7
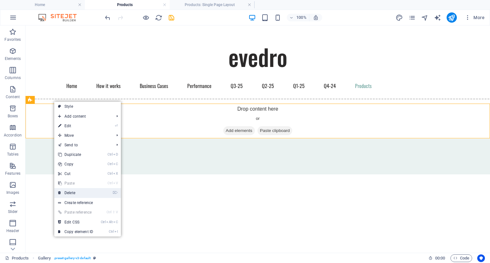
click at [68, 195] on link "⌦ Delete" at bounding box center [75, 193] width 43 height 10
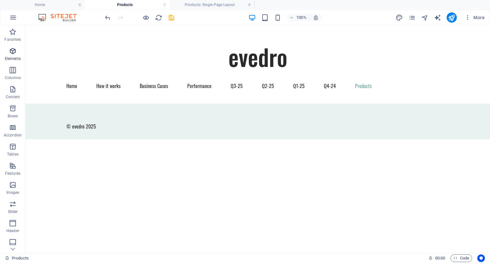
click at [10, 53] on icon "button" at bounding box center [13, 51] width 8 height 8
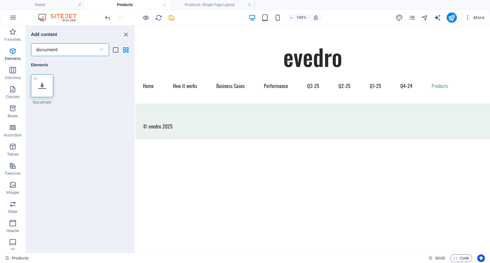
type input "document"
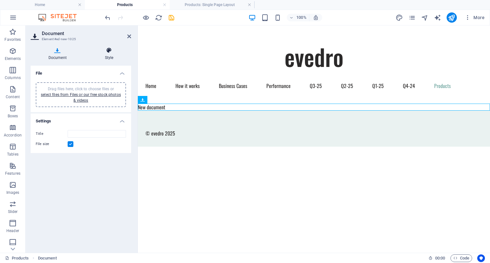
click at [109, 49] on icon at bounding box center [109, 50] width 44 height 6
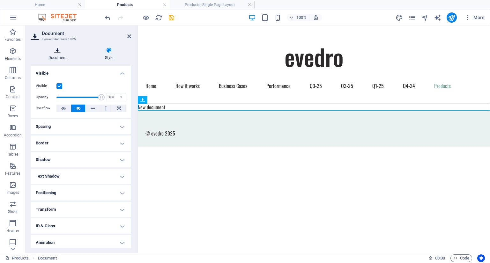
click at [59, 47] on icon at bounding box center [58, 50] width 54 height 6
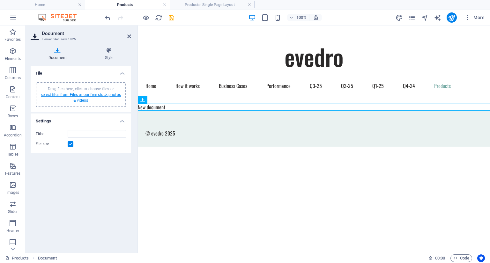
click at [80, 93] on link "select files from Files or our free stock photos & videos" at bounding box center [81, 98] width 80 height 10
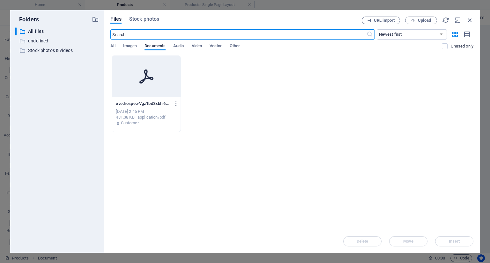
click at [177, 102] on icon "button" at bounding box center [176, 104] width 6 height 6
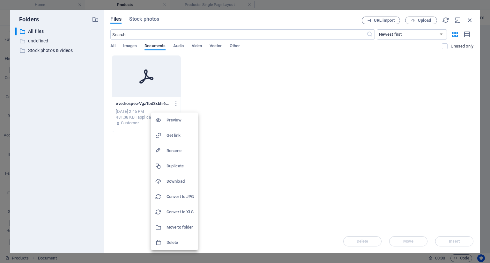
click at [157, 90] on div at bounding box center [245, 131] width 490 height 263
click at [157, 90] on div "Preview Get link Rename Duplicate Download Convert to JPG Convert to XLS Move t…" at bounding box center [245, 134] width 490 height 260
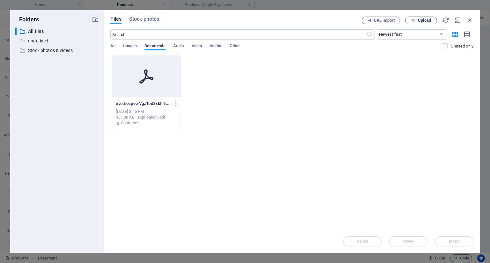
click at [418, 21] on span "Upload" at bounding box center [424, 21] width 13 height 4
click at [136, 83] on div at bounding box center [146, 76] width 68 height 41
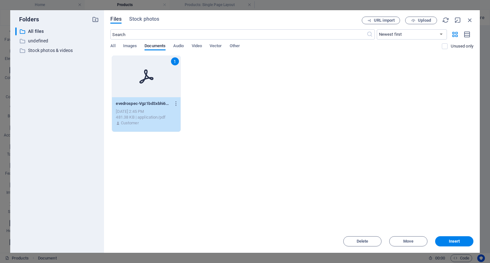
click at [136, 83] on div "1" at bounding box center [146, 76] width 68 height 41
type input "evedrospec-Vgz1bdSxbhi66q23poyh5g.pdf"
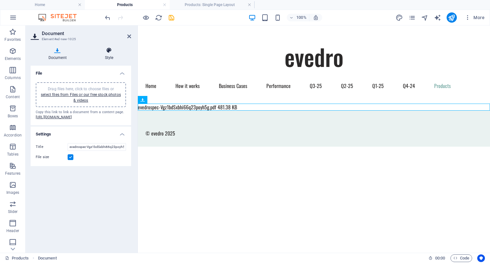
click at [108, 52] on icon at bounding box center [109, 50] width 44 height 6
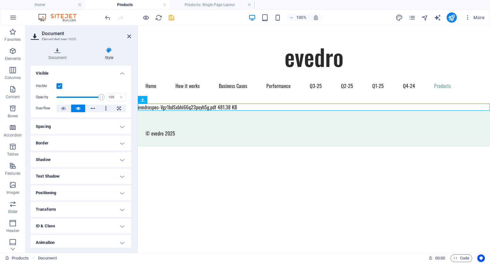
scroll to position [19, 0]
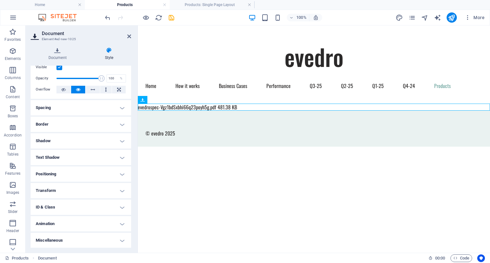
click at [121, 240] on h4 "Miscellaneous" at bounding box center [81, 240] width 101 height 15
click at [121, 240] on h4 "Miscellaneous" at bounding box center [81, 238] width 101 height 11
click at [120, 108] on h4 "Spacing" at bounding box center [81, 107] width 101 height 15
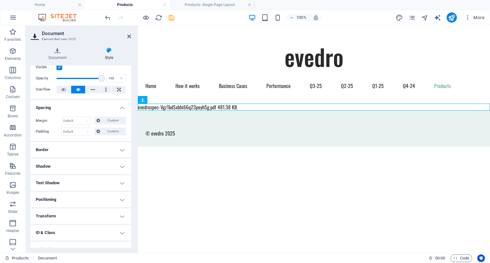
click at [120, 108] on h4 "Spacing" at bounding box center [81, 105] width 101 height 11
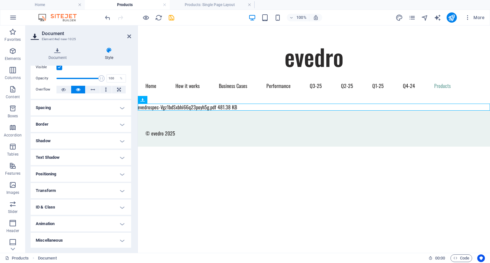
drag, startPoint x: 130, startPoint y: 116, endPoint x: 131, endPoint y: 51, distance: 64.5
click at [131, 51] on div "Document Style File Drag files here, click to choose files or select files from…" at bounding box center [81, 147] width 111 height 211
drag, startPoint x: 130, startPoint y: 108, endPoint x: 131, endPoint y: 69, distance: 38.3
click at [131, 69] on div "Layout How this element expands within the layout (Flexbox). Size Default auto …" at bounding box center [81, 157] width 101 height 182
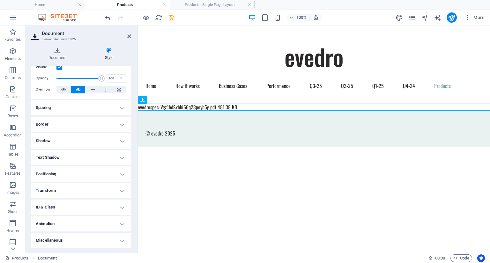
scroll to position [0, 0]
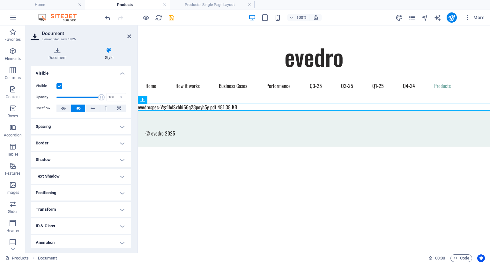
click at [58, 86] on label at bounding box center [60, 86] width 6 height 6
click at [0, 0] on input "Visible" at bounding box center [0, 0] width 0 height 0
click at [58, 86] on label at bounding box center [60, 86] width 6 height 6
click at [0, 0] on input "Visible" at bounding box center [0, 0] width 0 height 0
click at [119, 210] on h4 "Transform" at bounding box center [81, 209] width 101 height 15
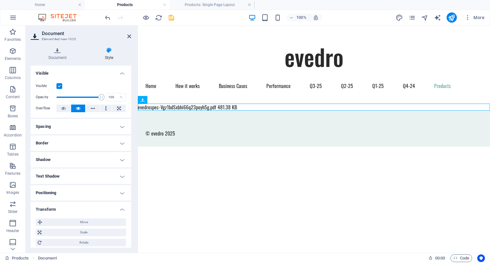
click at [119, 210] on h4 "Transform" at bounding box center [81, 207] width 101 height 11
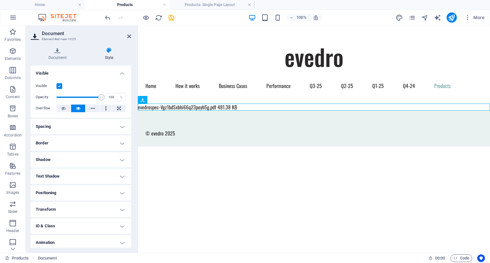
click at [122, 194] on h4 "Positioning" at bounding box center [81, 192] width 101 height 15
click at [122, 194] on h4 "Positioning" at bounding box center [81, 190] width 101 height 11
click at [57, 48] on icon at bounding box center [58, 50] width 54 height 6
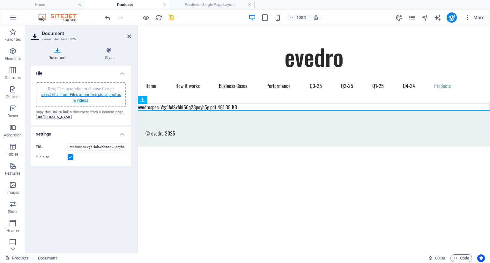
click at [85, 94] on link "select files from Files or our free stock photos & videos" at bounding box center [81, 98] width 80 height 10
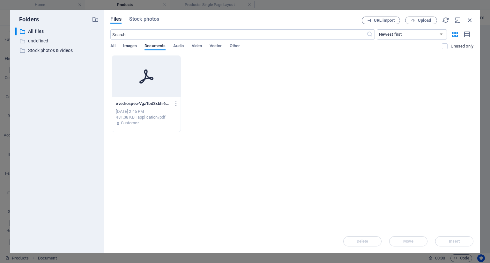
click at [126, 44] on span "Images" at bounding box center [130, 46] width 14 height 9
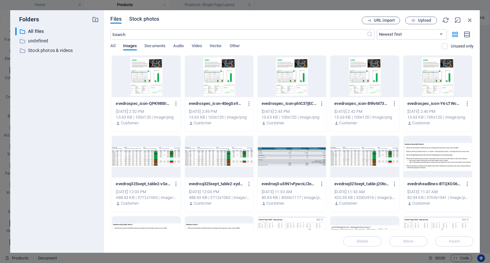
click at [139, 18] on span "Stock photos" at bounding box center [144, 19] width 30 height 8
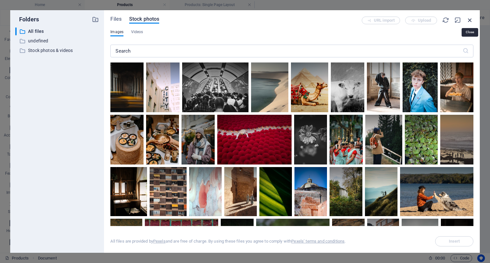
click at [471, 19] on icon "button" at bounding box center [470, 20] width 7 height 7
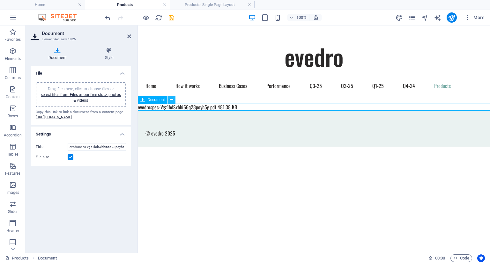
click at [171, 101] on icon at bounding box center [172, 99] width 4 height 7
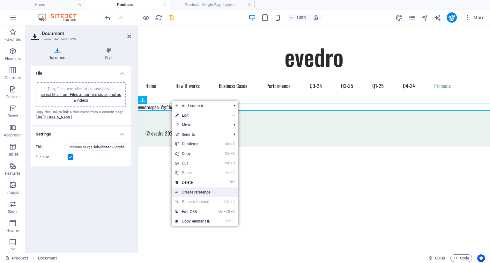
click at [190, 192] on link "Create reference" at bounding box center [205, 193] width 67 height 10
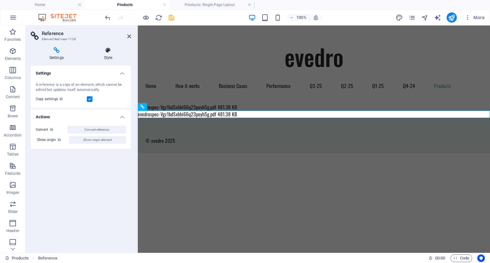
click at [107, 52] on icon at bounding box center [108, 50] width 46 height 6
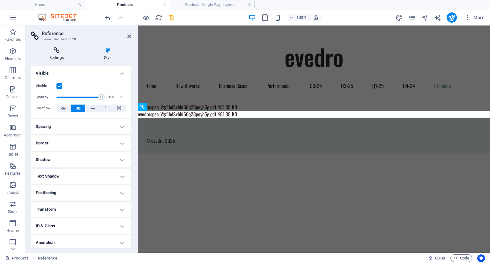
click at [60, 52] on icon at bounding box center [57, 50] width 52 height 6
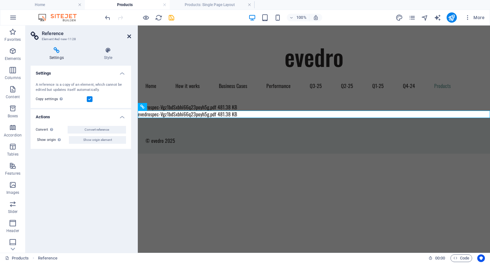
click at [129, 35] on icon at bounding box center [129, 36] width 4 height 5
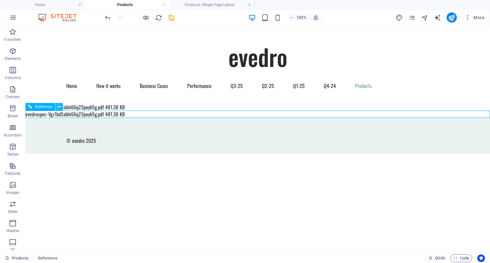
click at [59, 108] on icon at bounding box center [59, 107] width 4 height 7
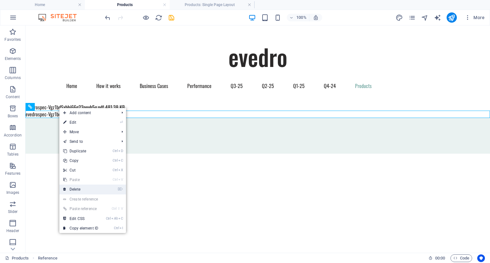
click at [77, 189] on link "⌦ Delete" at bounding box center [80, 190] width 43 height 10
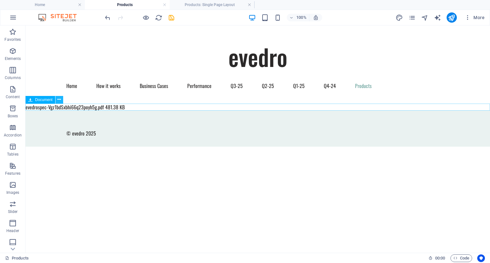
click at [60, 100] on icon at bounding box center [59, 99] width 4 height 7
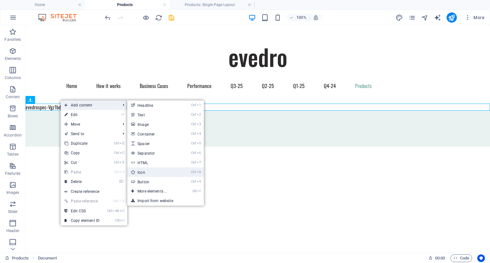
click at [150, 175] on link "Ctrl 8 Icon" at bounding box center [153, 173] width 53 height 10
select select "xMidYMid"
select select "px"
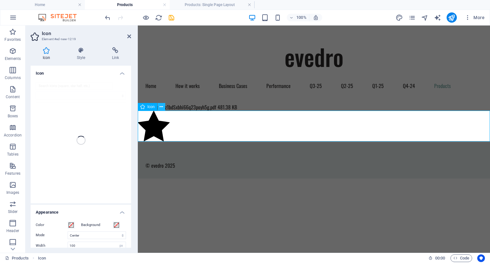
click at [162, 108] on icon at bounding box center [162, 107] width 4 height 7
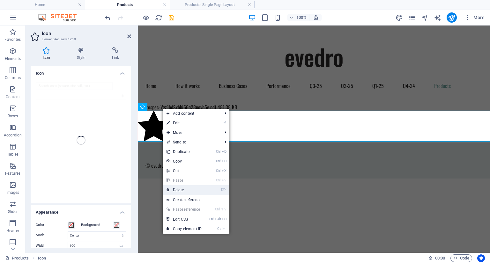
click at [180, 190] on link "⌦ Delete" at bounding box center [184, 190] width 43 height 10
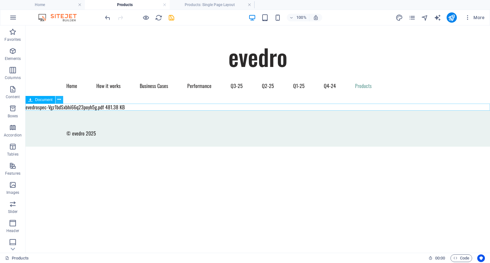
click at [58, 102] on icon at bounding box center [59, 99] width 4 height 7
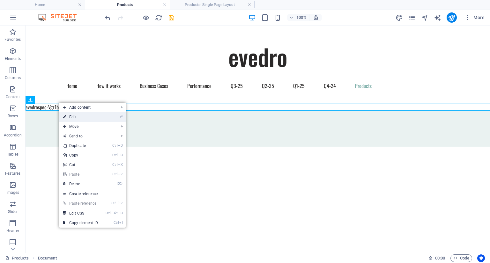
click at [73, 118] on link "⏎ Edit" at bounding box center [80, 117] width 43 height 10
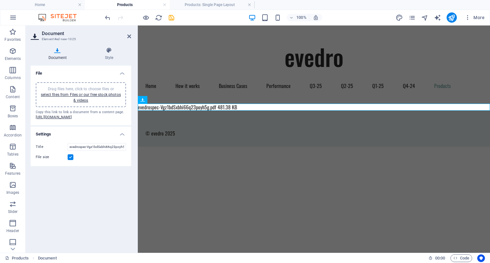
click at [69, 160] on label at bounding box center [71, 157] width 6 height 6
click at [0, 0] on input "File size" at bounding box center [0, 0] width 0 height 0
drag, startPoint x: 211, startPoint y: 183, endPoint x: 192, endPoint y: 158, distance: 31.0
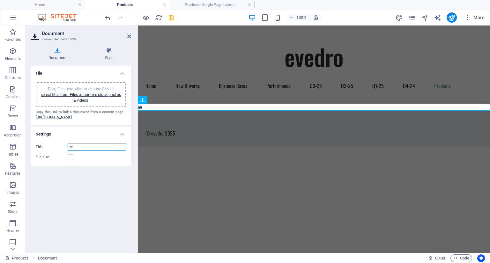
type input "e"
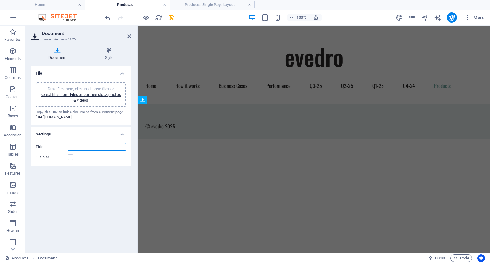
type input "P"
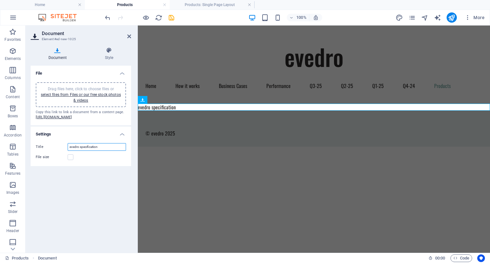
type input "evedro specification"
click at [106, 200] on div "File Drag files here, click to choose files or select files from Files or our f…" at bounding box center [81, 157] width 101 height 182
click at [174, 100] on button at bounding box center [172, 100] width 8 height 8
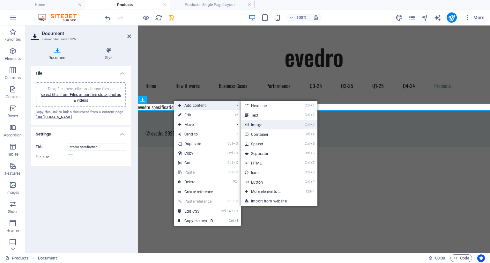
click at [257, 125] on link "Ctrl 3 Image" at bounding box center [267, 125] width 53 height 10
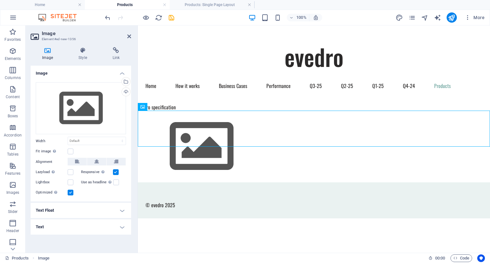
drag, startPoint x: 290, startPoint y: 134, endPoint x: 154, endPoint y: 99, distance: 140.0
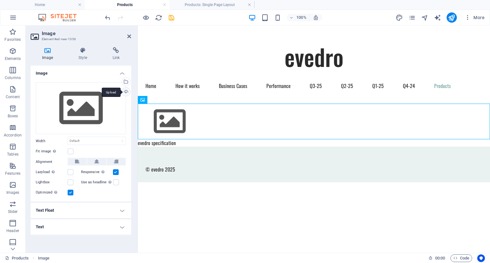
click at [125, 92] on div "Upload" at bounding box center [126, 93] width 10 height 10
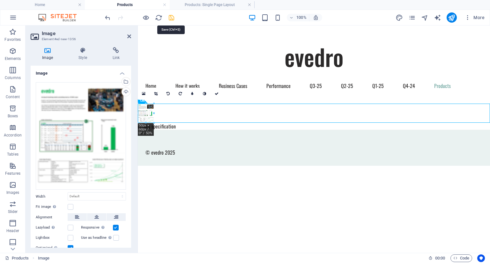
click at [173, 16] on icon "save" at bounding box center [171, 17] width 7 height 7
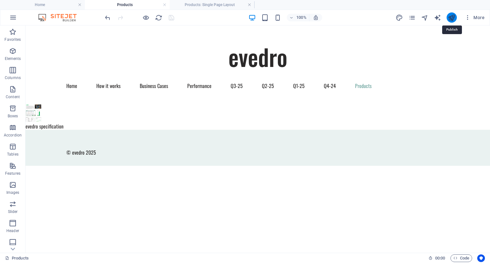
click at [453, 19] on icon "publish" at bounding box center [451, 17] width 7 height 7
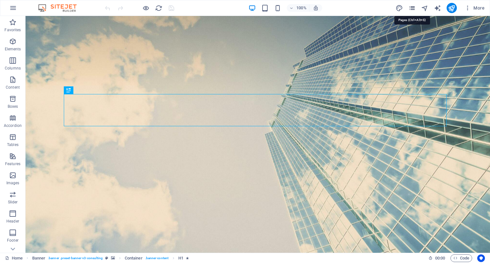
click at [412, 9] on icon "pages" at bounding box center [412, 7] width 7 height 7
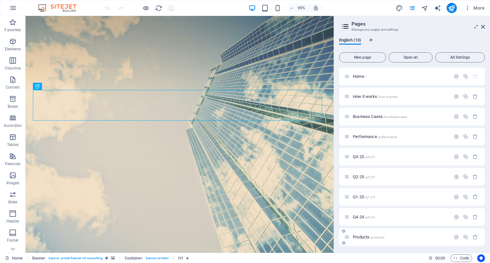
click at [357, 240] on div "Products /products" at bounding box center [397, 237] width 106 height 7
click at [359, 234] on div "Products /products" at bounding box center [397, 237] width 106 height 7
click at [360, 236] on span "Products /products" at bounding box center [369, 237] width 32 height 5
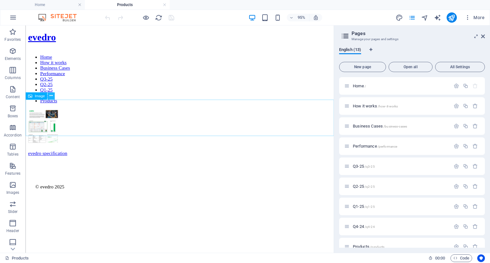
click at [51, 95] on icon at bounding box center [50, 96] width 3 height 6
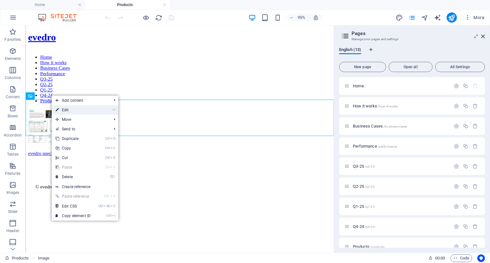
click at [65, 108] on link "⏎ Edit" at bounding box center [73, 110] width 43 height 10
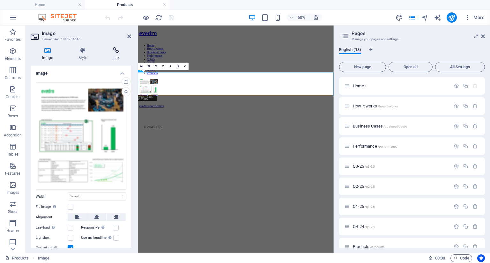
click at [118, 52] on icon at bounding box center [116, 50] width 30 height 6
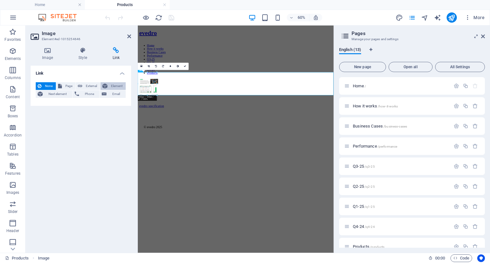
click at [112, 85] on span "Element" at bounding box center [116, 86] width 14 height 8
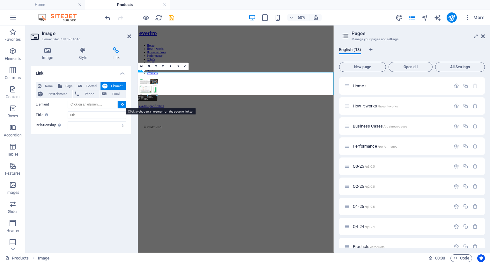
click at [122, 103] on icon at bounding box center [122, 104] width 3 height 3
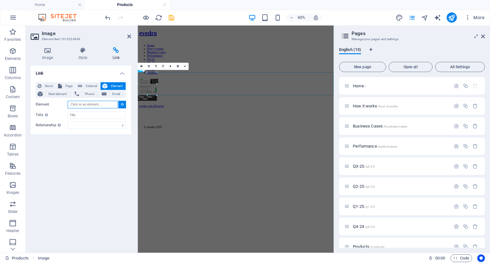
click at [107, 103] on input "Element" at bounding box center [93, 105] width 50 height 8
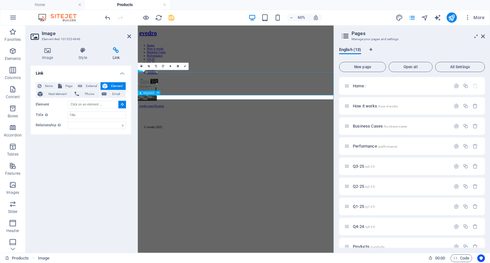
click at [174, 158] on div "evedro specification 481.38 KB" at bounding box center [300, 161] width 321 height 6
type input "#ed-1015254643"
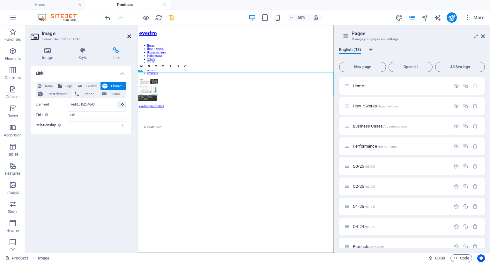
click at [129, 37] on icon at bounding box center [129, 36] width 4 height 5
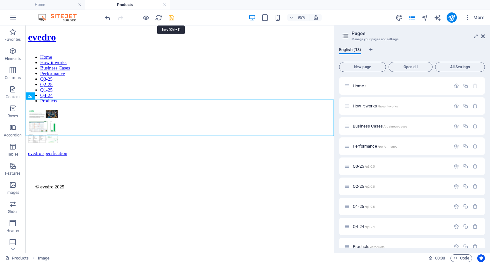
click at [170, 18] on icon "save" at bounding box center [171, 17] width 7 height 7
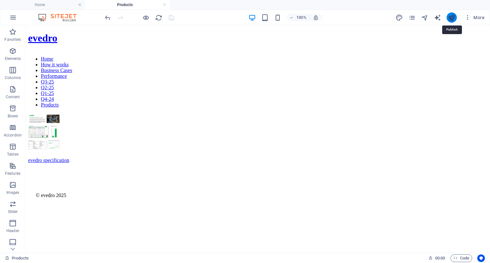
click at [453, 16] on icon "publish" at bounding box center [451, 17] width 7 height 7
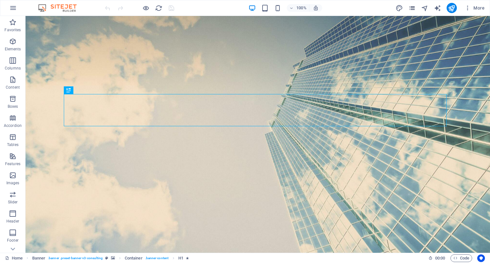
click at [411, 9] on icon "pages" at bounding box center [412, 7] width 7 height 7
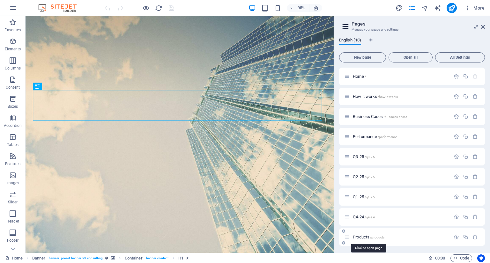
click at [371, 238] on span "/products" at bounding box center [377, 238] width 14 height 4
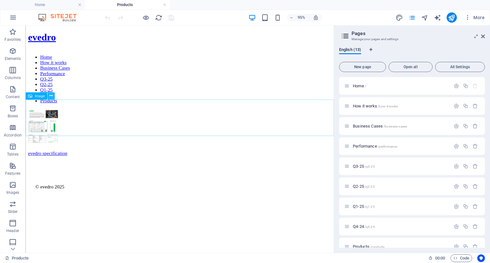
click at [50, 95] on icon at bounding box center [50, 96] width 3 height 6
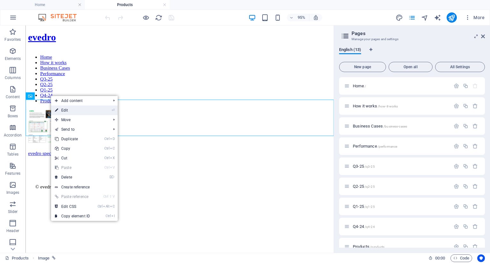
click at [64, 110] on link "⏎ Edit" at bounding box center [72, 111] width 43 height 10
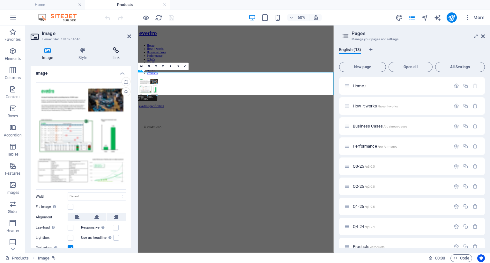
click at [116, 49] on icon at bounding box center [116, 50] width 30 height 6
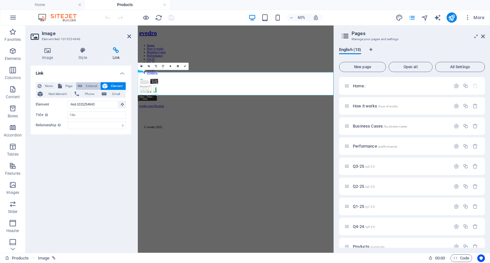
click at [87, 85] on span "External" at bounding box center [91, 86] width 14 height 8
select select "blank"
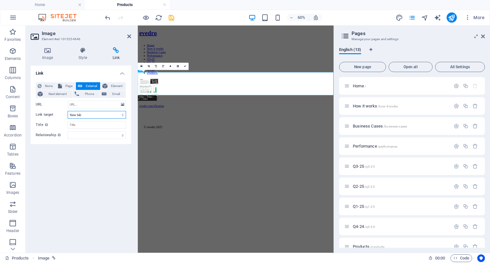
click at [123, 115] on select "New tab Same tab Overlay" at bounding box center [97, 115] width 58 height 8
click at [123, 105] on icon at bounding box center [123, 104] width 4 height 7
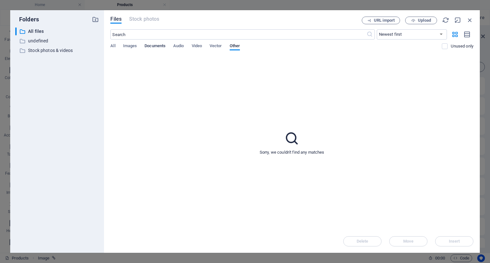
click at [148, 46] on span "Documents" at bounding box center [155, 46] width 21 height 9
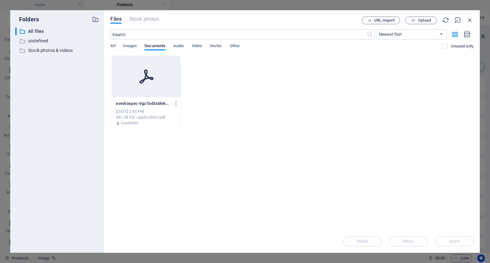
click at [146, 84] on div at bounding box center [146, 76] width 68 height 41
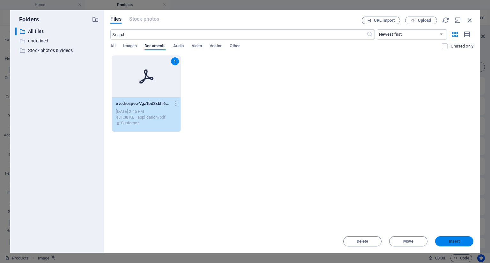
click at [451, 241] on span "Insert" at bounding box center [454, 242] width 11 height 4
type input "[URL][DOMAIN_NAME]"
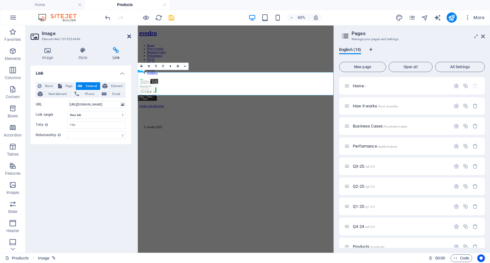
click at [129, 36] on icon at bounding box center [129, 36] width 4 height 5
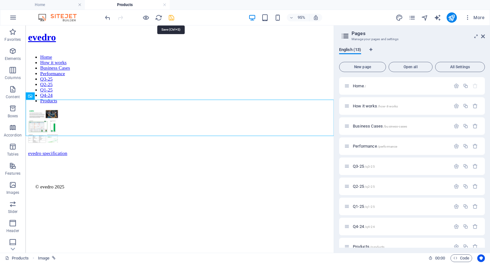
click at [173, 20] on icon "save" at bounding box center [171, 17] width 7 height 7
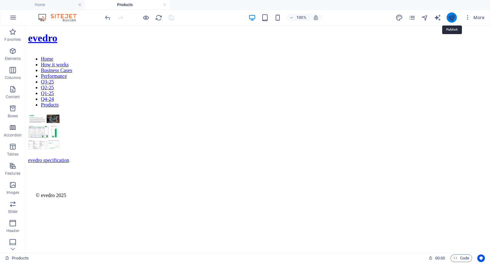
click at [450, 19] on icon "publish" at bounding box center [451, 17] width 7 height 7
